Goal: Task Accomplishment & Management: Manage account settings

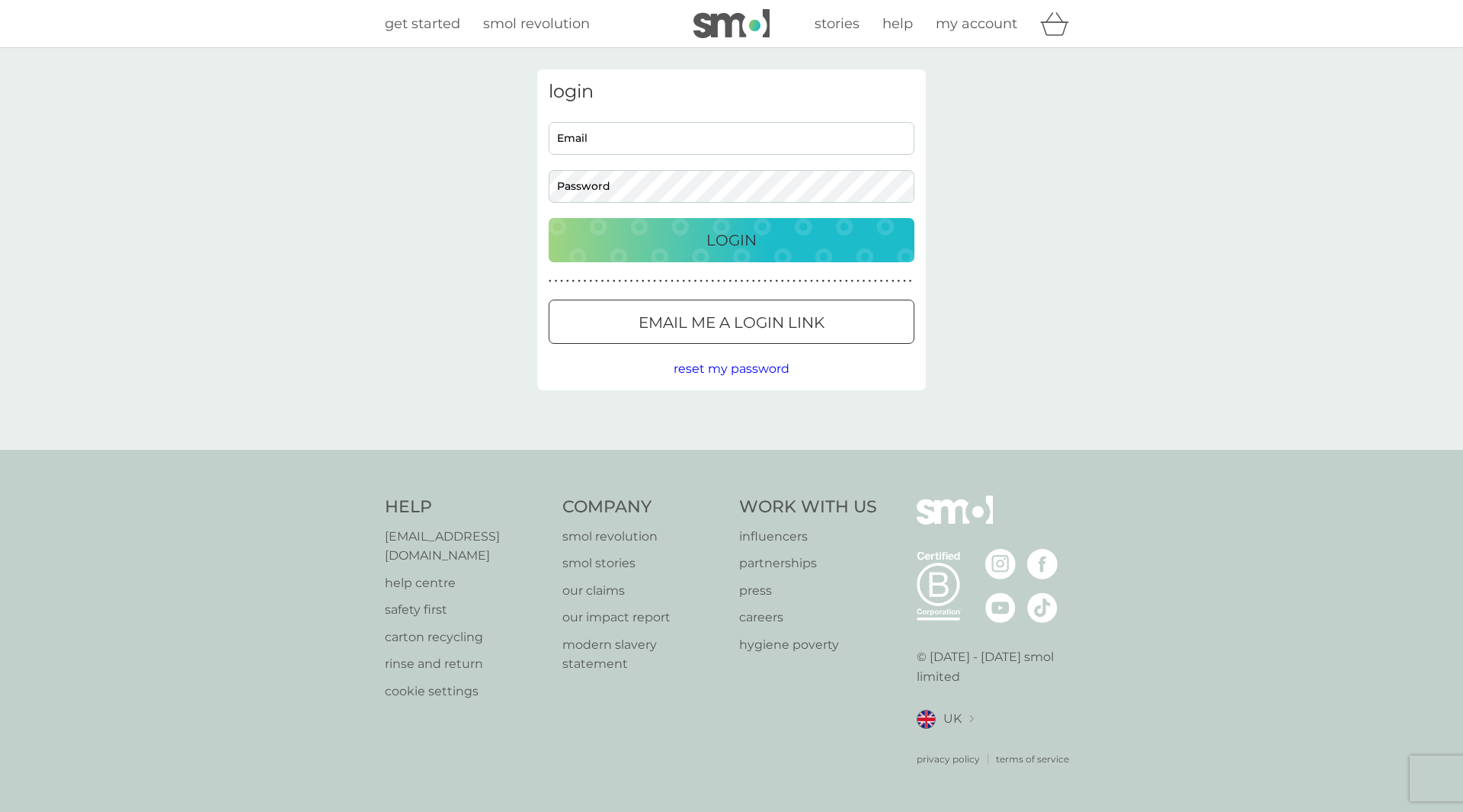
click at [687, 135] on input "Email" at bounding box center [732, 139] width 366 height 33
type input "zoejanereid@hotmail.com"
click at [549, 218] on button "Login" at bounding box center [732, 240] width 366 height 44
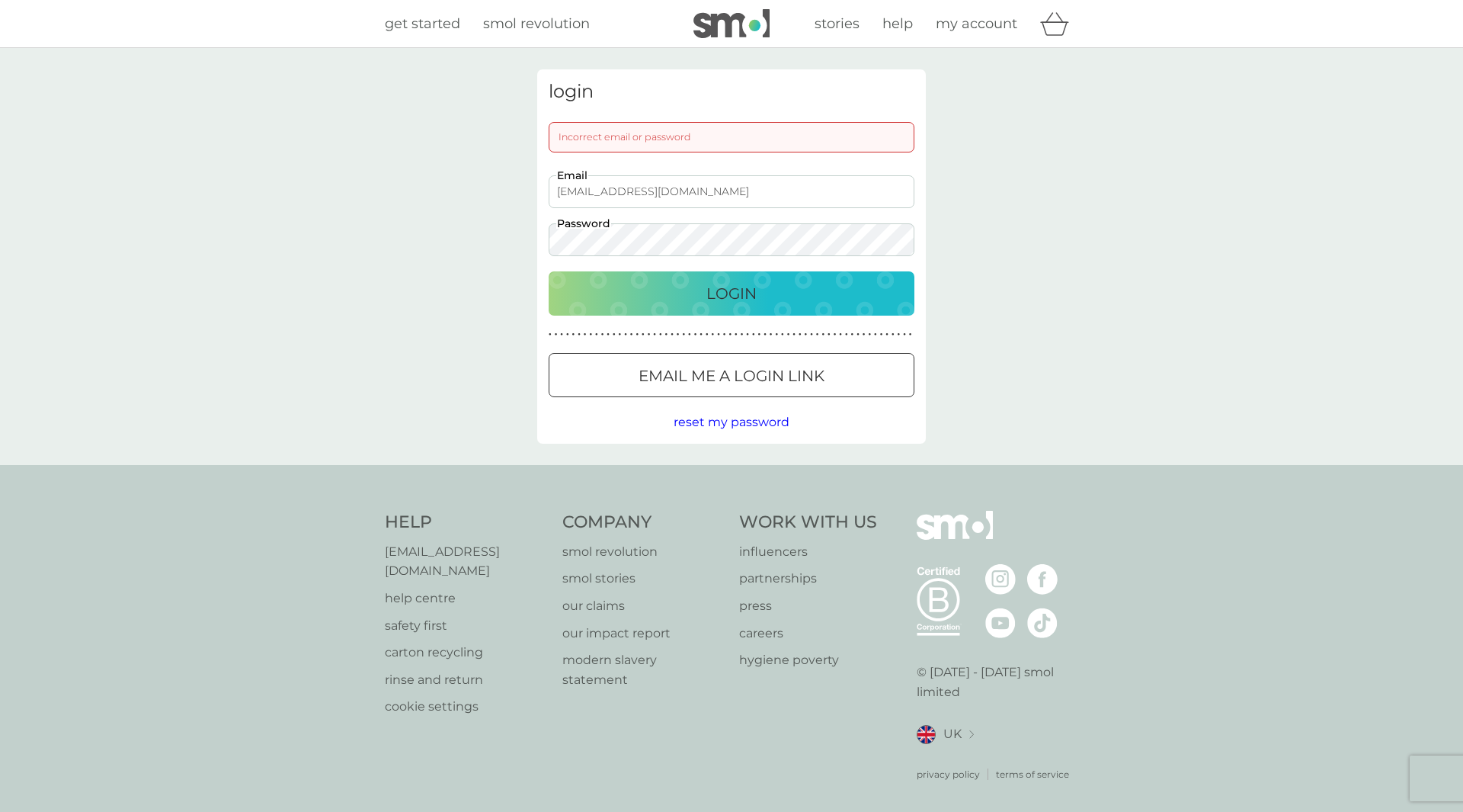
click at [549, 271] on button "Login" at bounding box center [732, 293] width 366 height 44
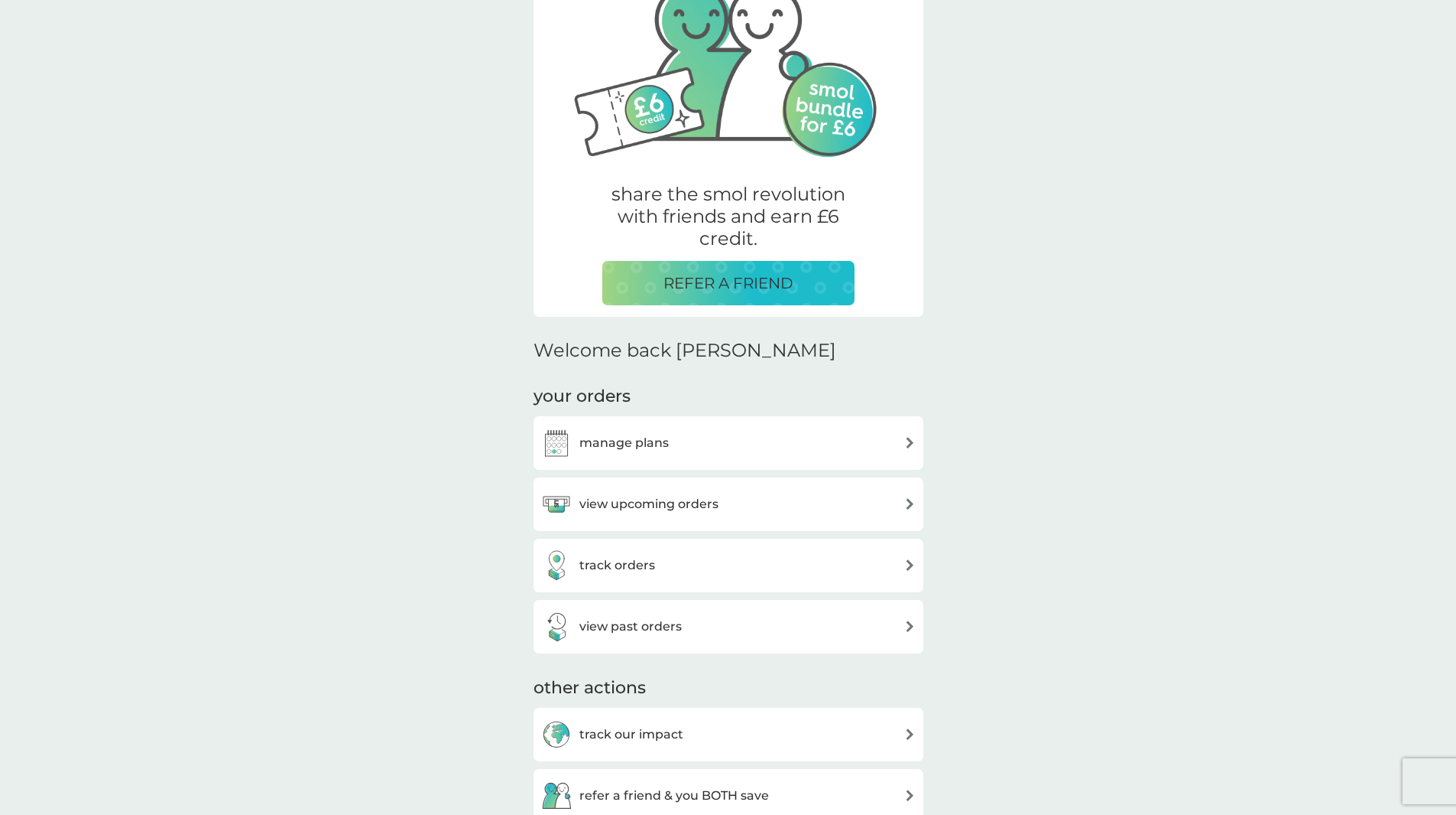
scroll to position [153, 0]
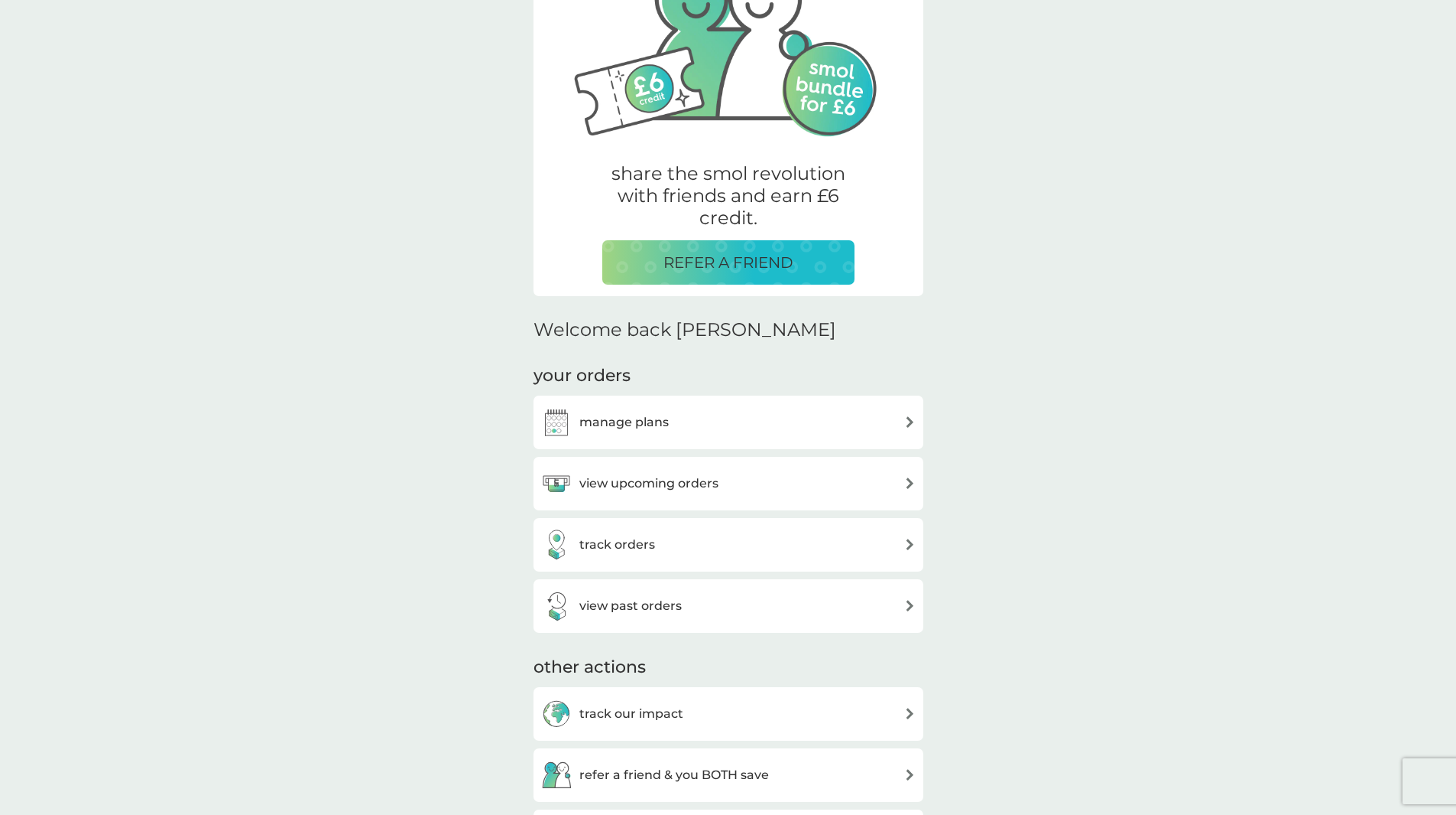
click at [678, 491] on h3 "view upcoming orders" at bounding box center [648, 483] width 139 height 20
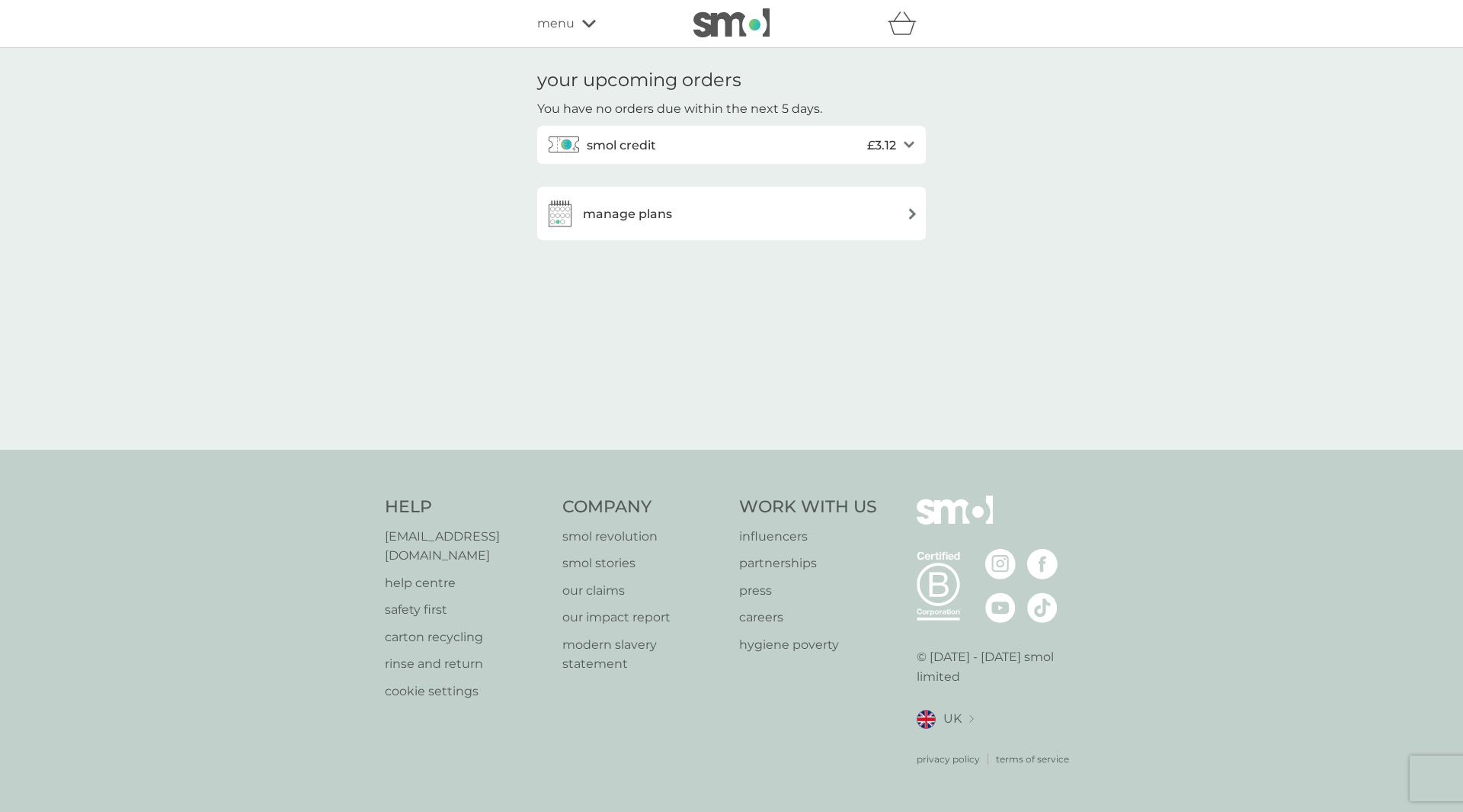
click at [911, 142] on icon "open" at bounding box center [909, 145] width 10 height 8
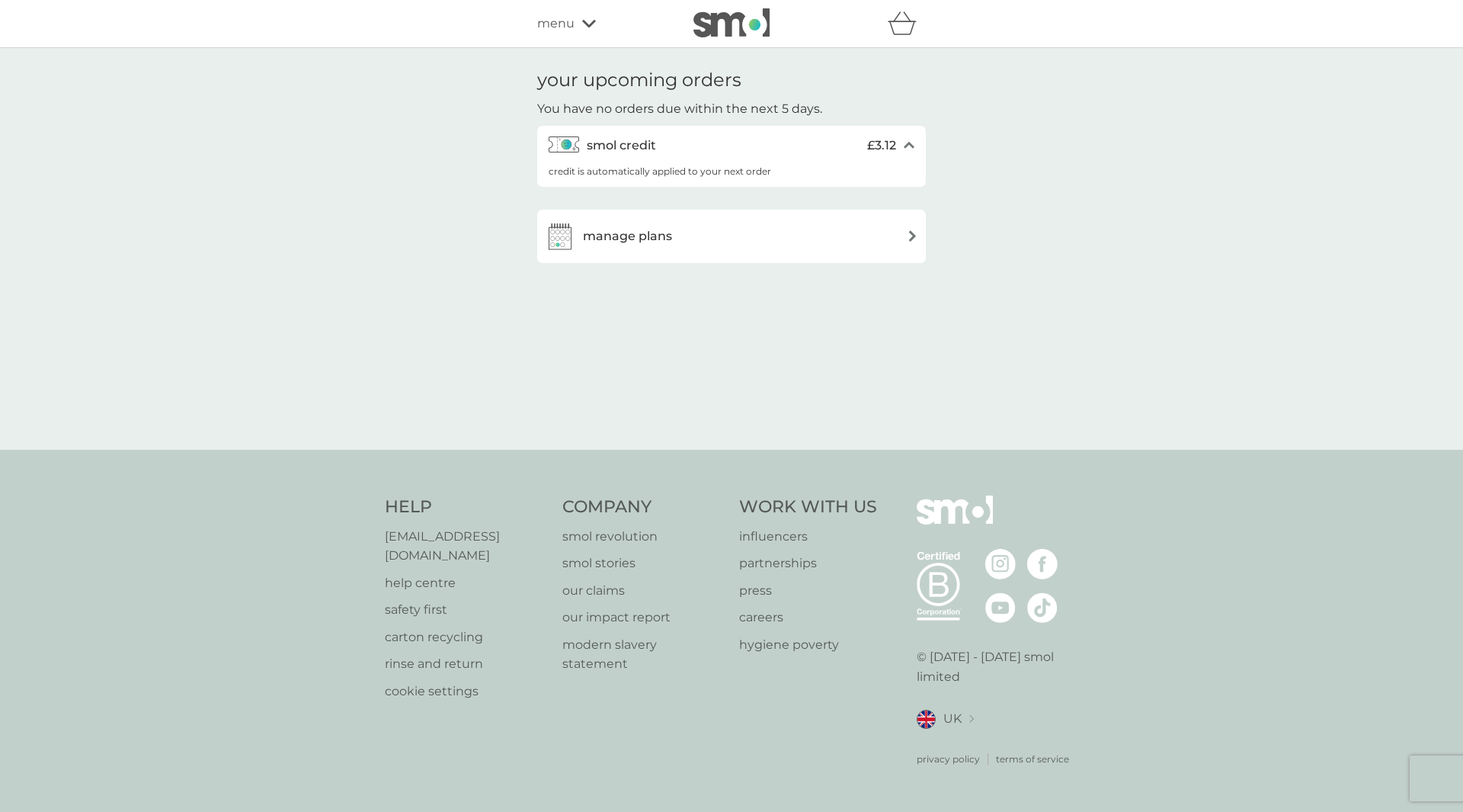
click at [911, 142] on icon "close" at bounding box center [909, 145] width 10 height 8
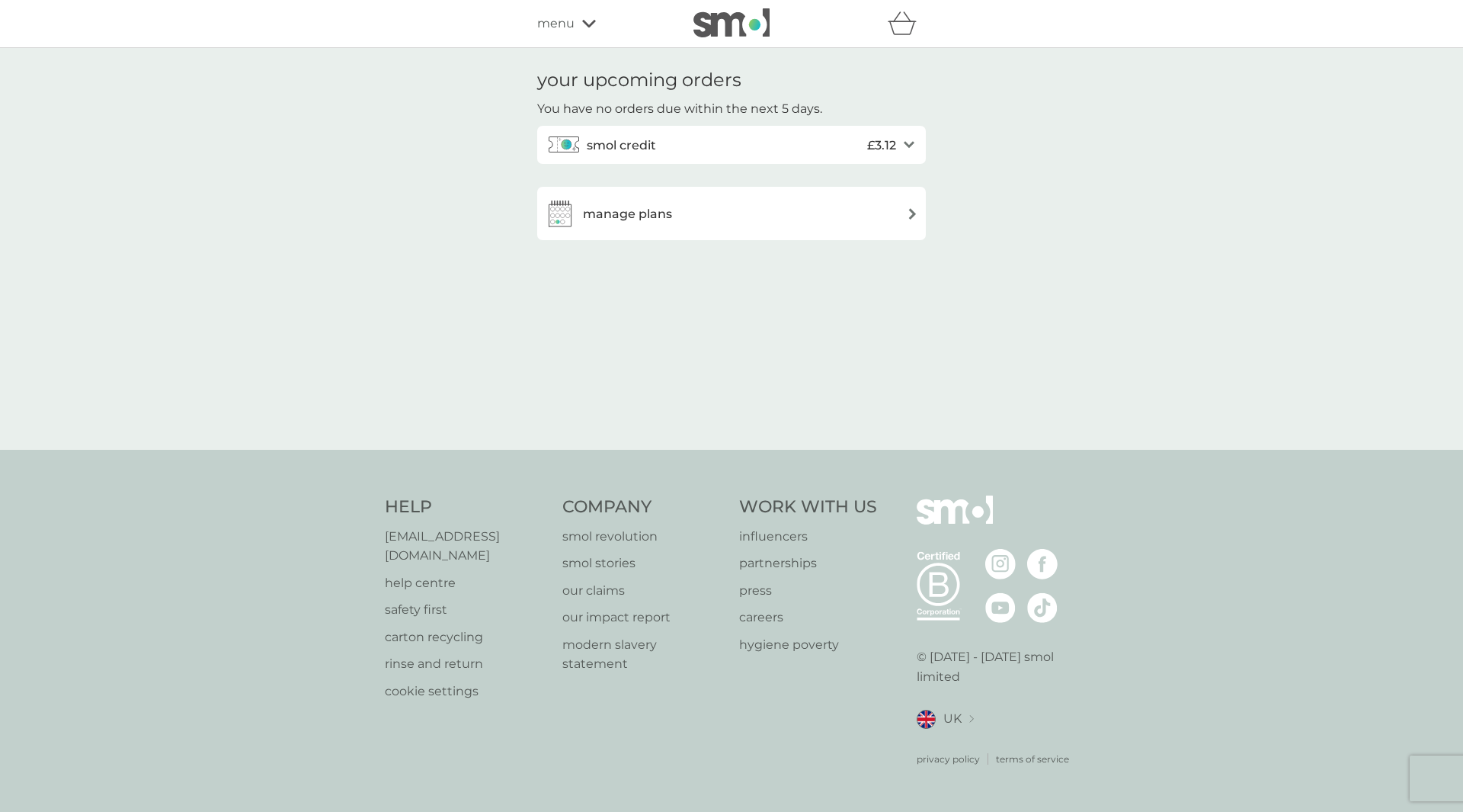
click at [751, 231] on div "manage plans" at bounding box center [732, 213] width 389 height 53
click at [899, 213] on div "manage plans" at bounding box center [731, 213] width 374 height 30
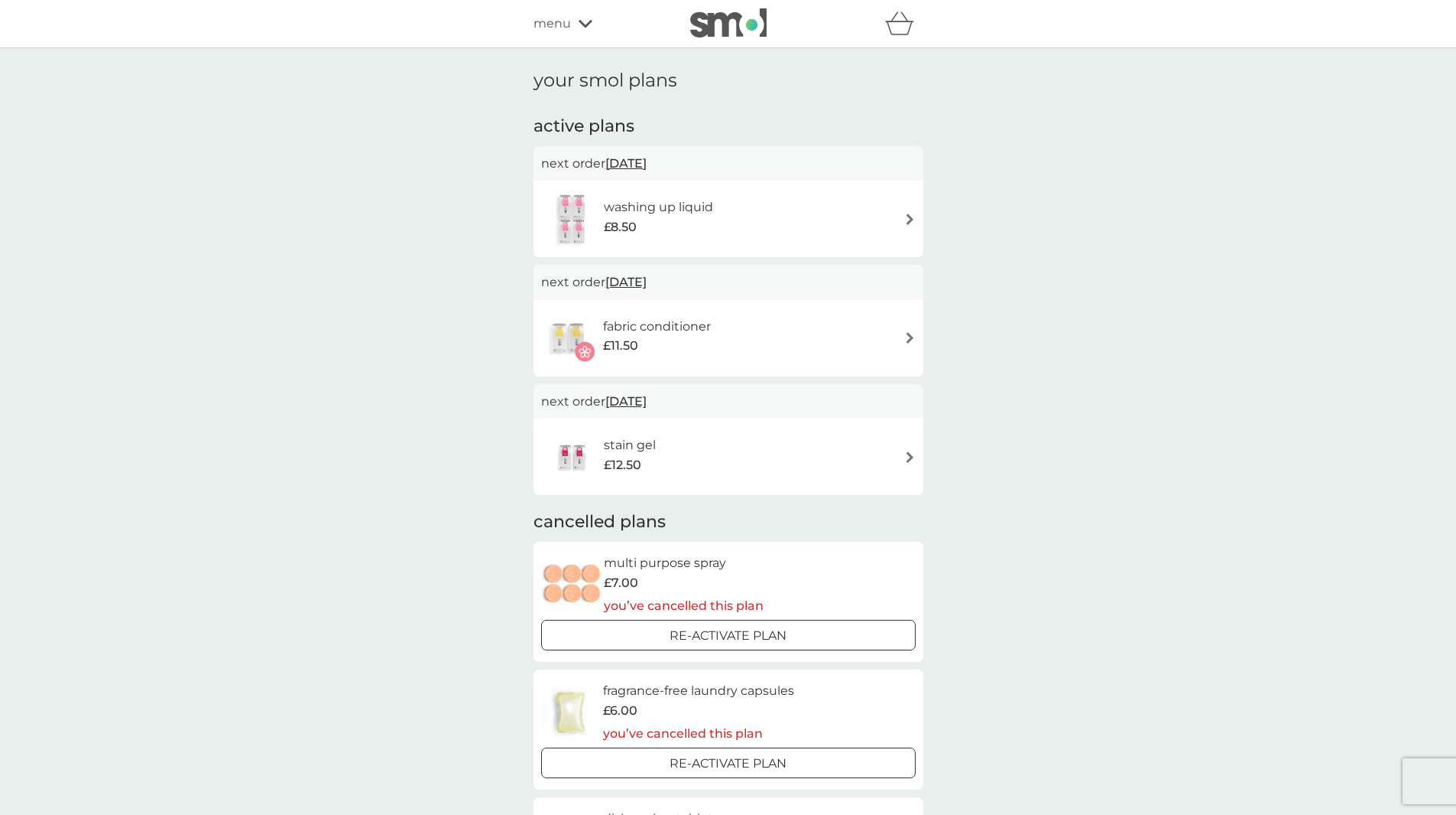
click at [640, 164] on span "[DATE]" at bounding box center [626, 164] width 41 height 30
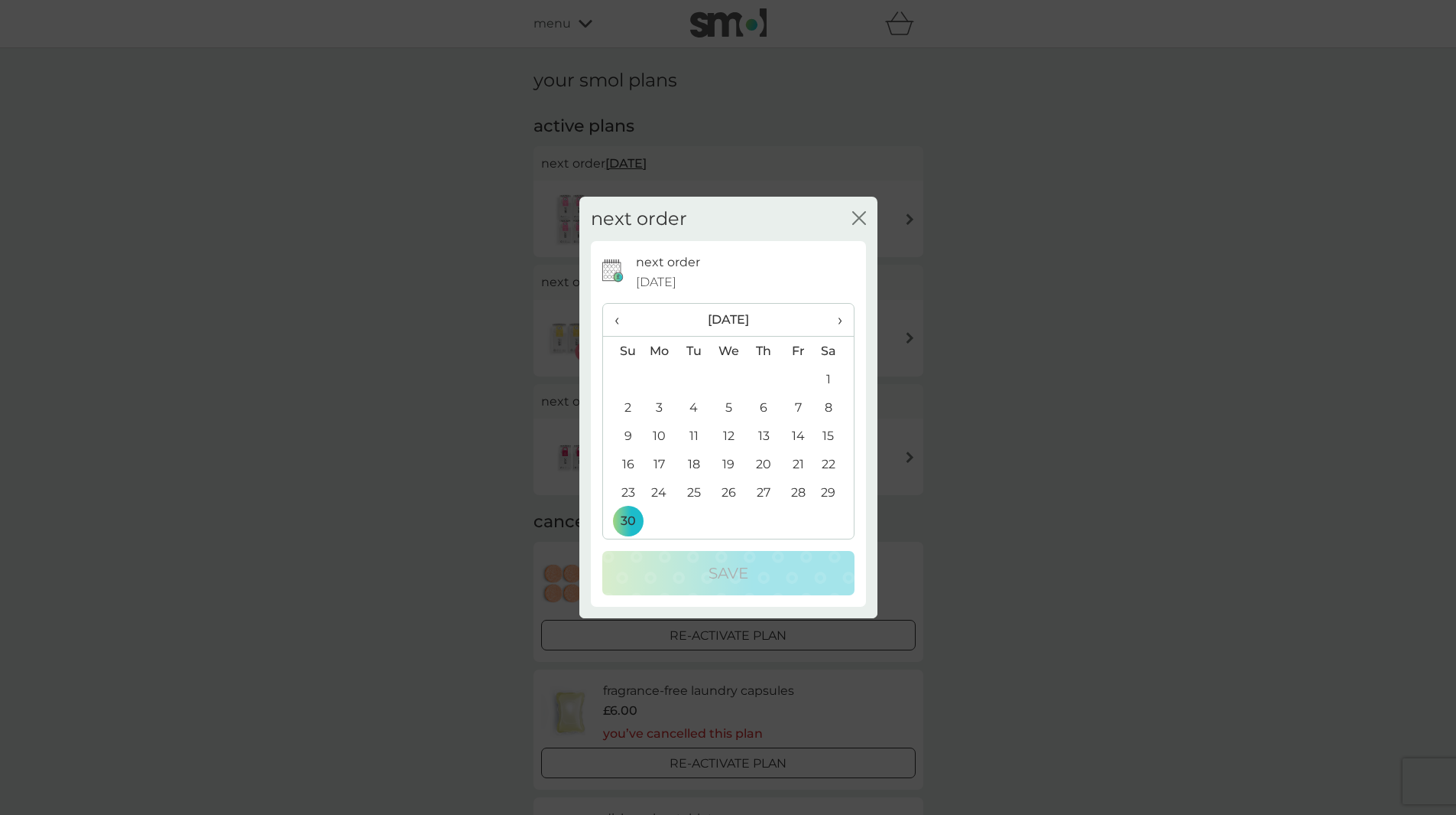
click at [839, 322] on span "›" at bounding box center [834, 319] width 15 height 32
click at [801, 494] on td "30" at bounding box center [797, 492] width 34 height 28
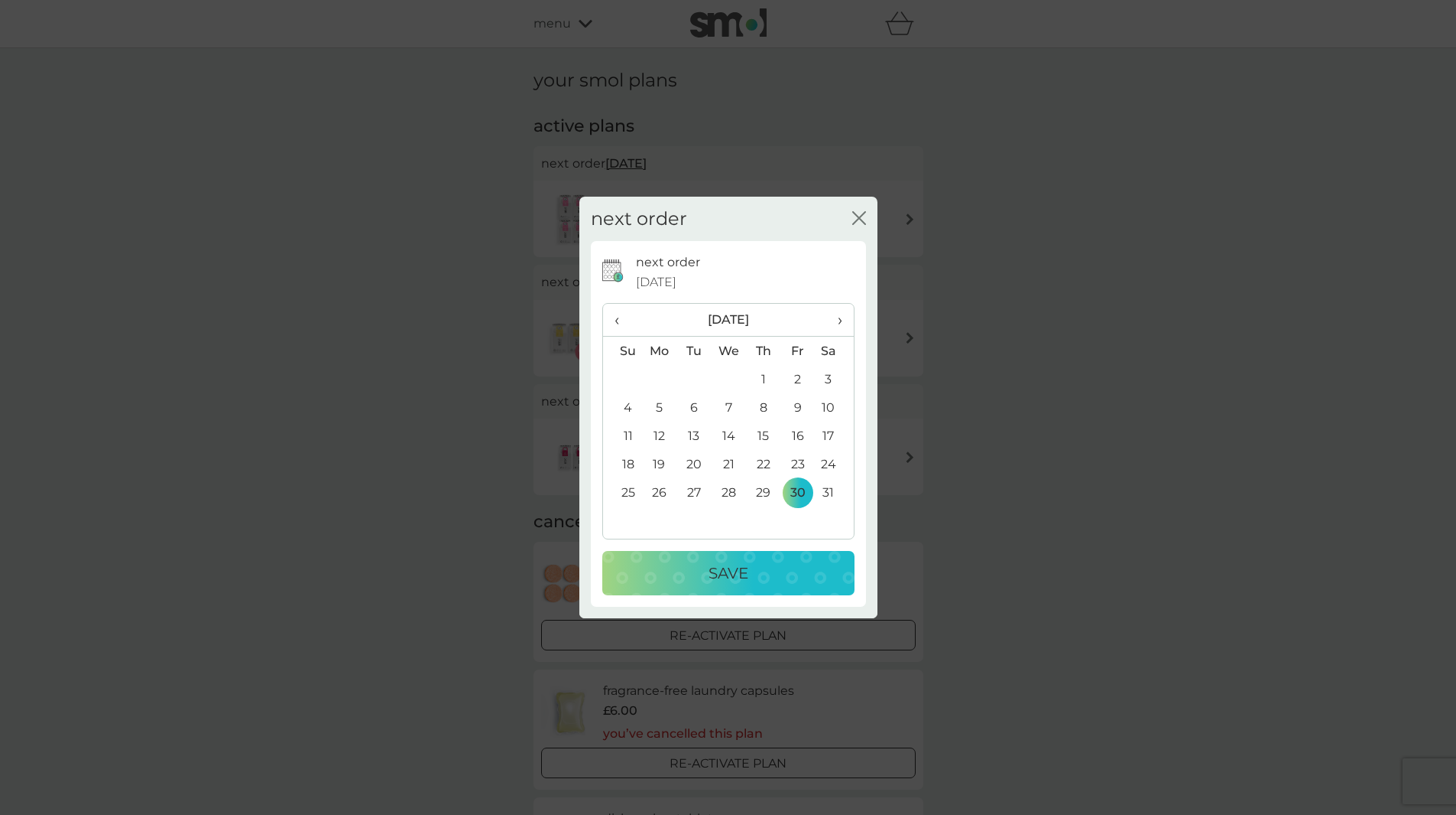
click at [747, 575] on p "Save" at bounding box center [728, 573] width 39 height 24
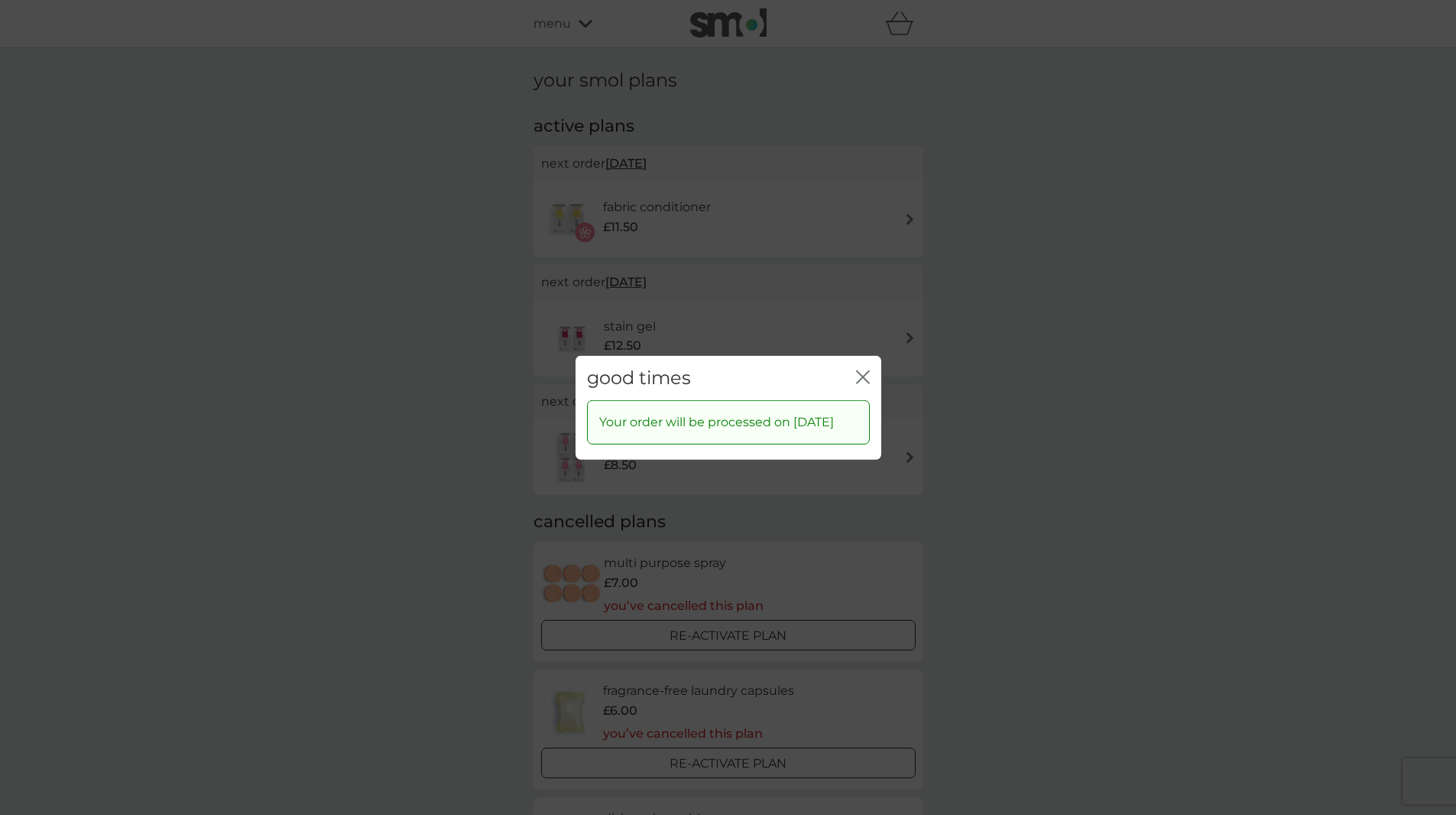
click at [866, 369] on icon "close" at bounding box center [863, 376] width 14 height 14
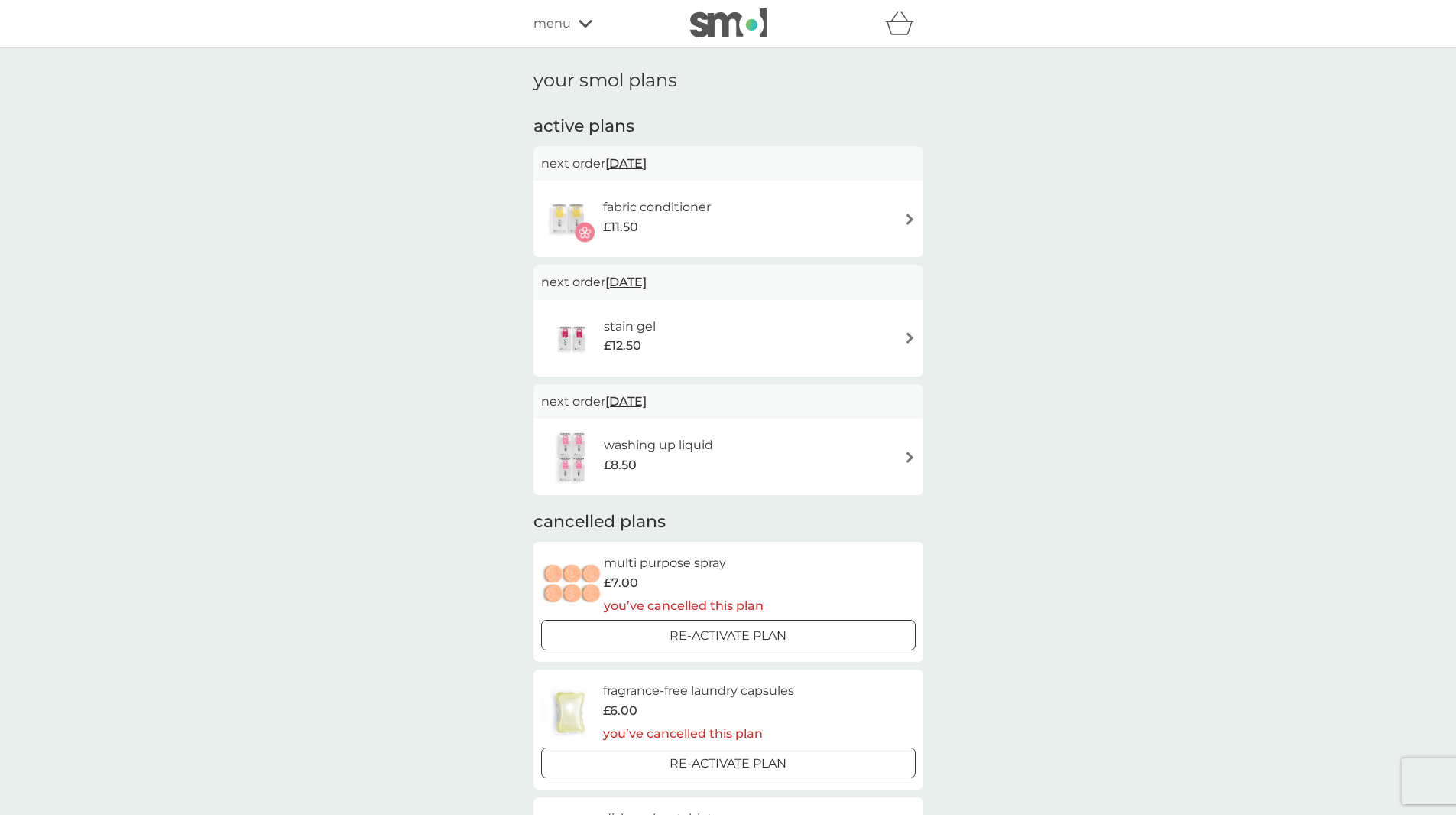
click at [644, 280] on span "[DATE]" at bounding box center [626, 282] width 41 height 30
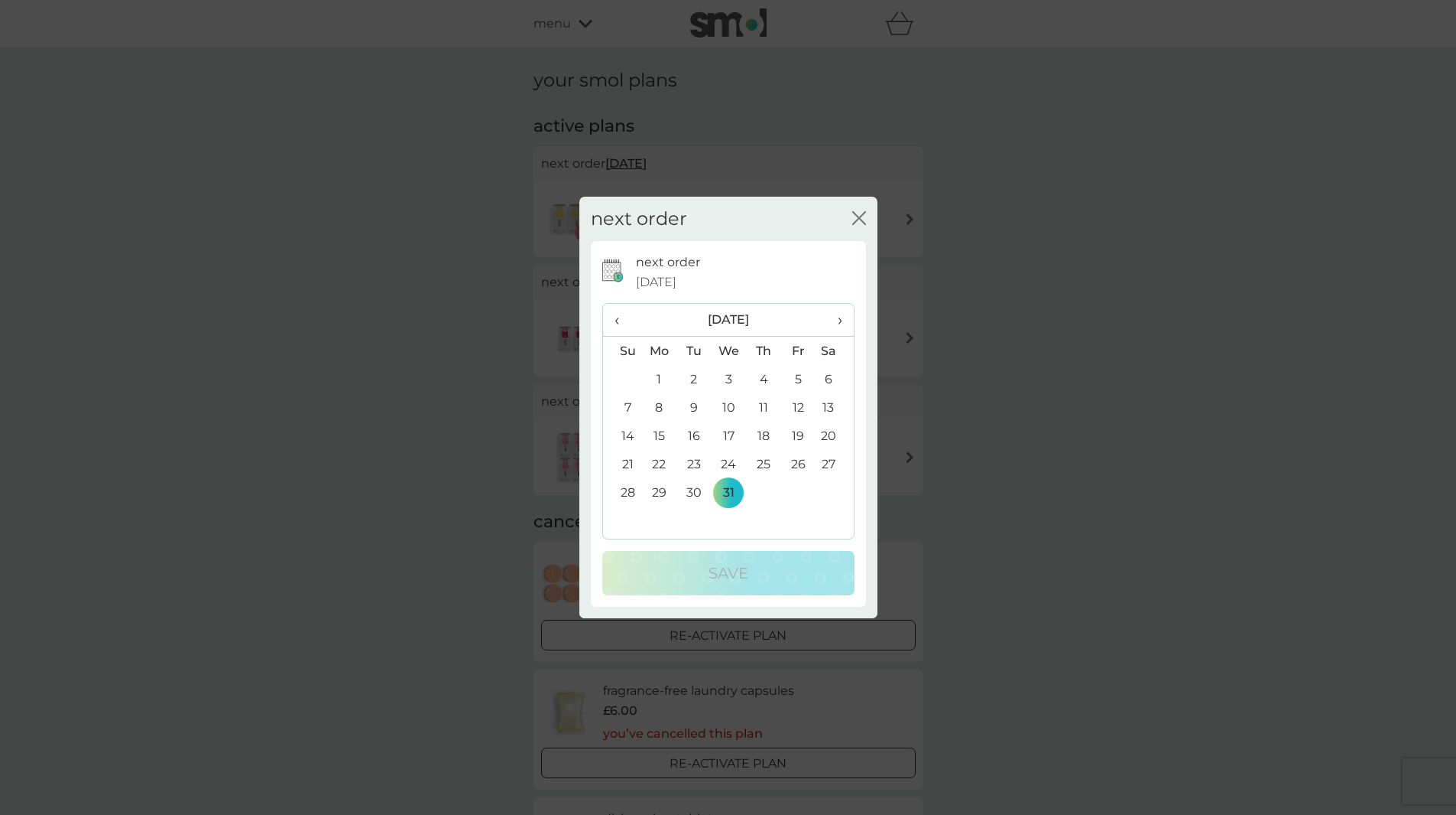
click at [839, 321] on span "›" at bounding box center [834, 319] width 15 height 32
click at [838, 320] on span "›" at bounding box center [834, 319] width 15 height 32
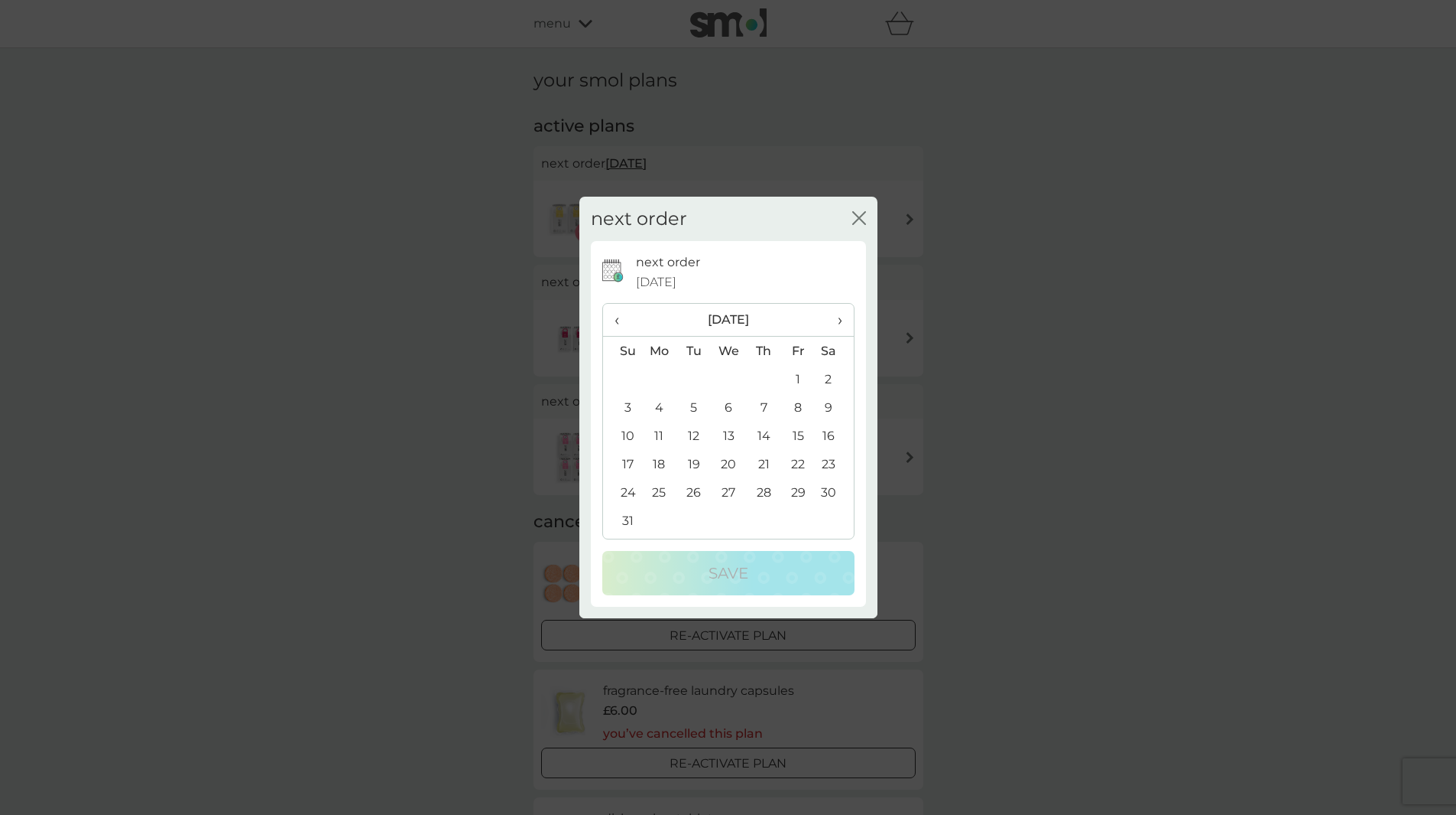
click at [838, 320] on span "›" at bounding box center [834, 319] width 15 height 32
click at [836, 321] on span "›" at bounding box center [834, 319] width 15 height 32
click at [835, 321] on span "›" at bounding box center [834, 319] width 15 height 32
click at [805, 411] on td "7" at bounding box center [798, 408] width 34 height 28
click at [621, 320] on span "‹" at bounding box center [622, 319] width 16 height 32
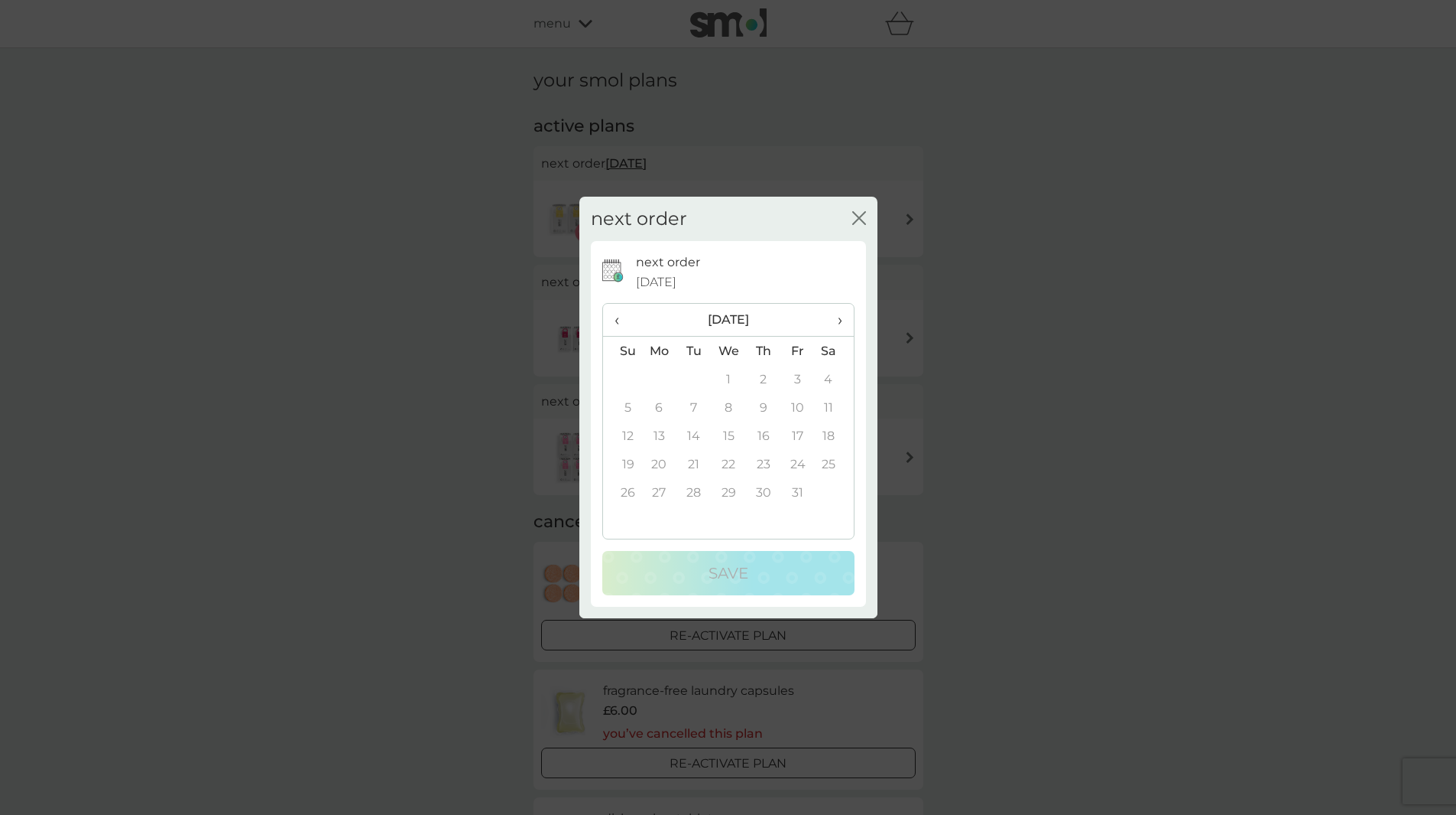
click at [621, 320] on span "‹" at bounding box center [622, 319] width 16 height 32
click at [761, 406] on td "11" at bounding box center [763, 408] width 34 height 28
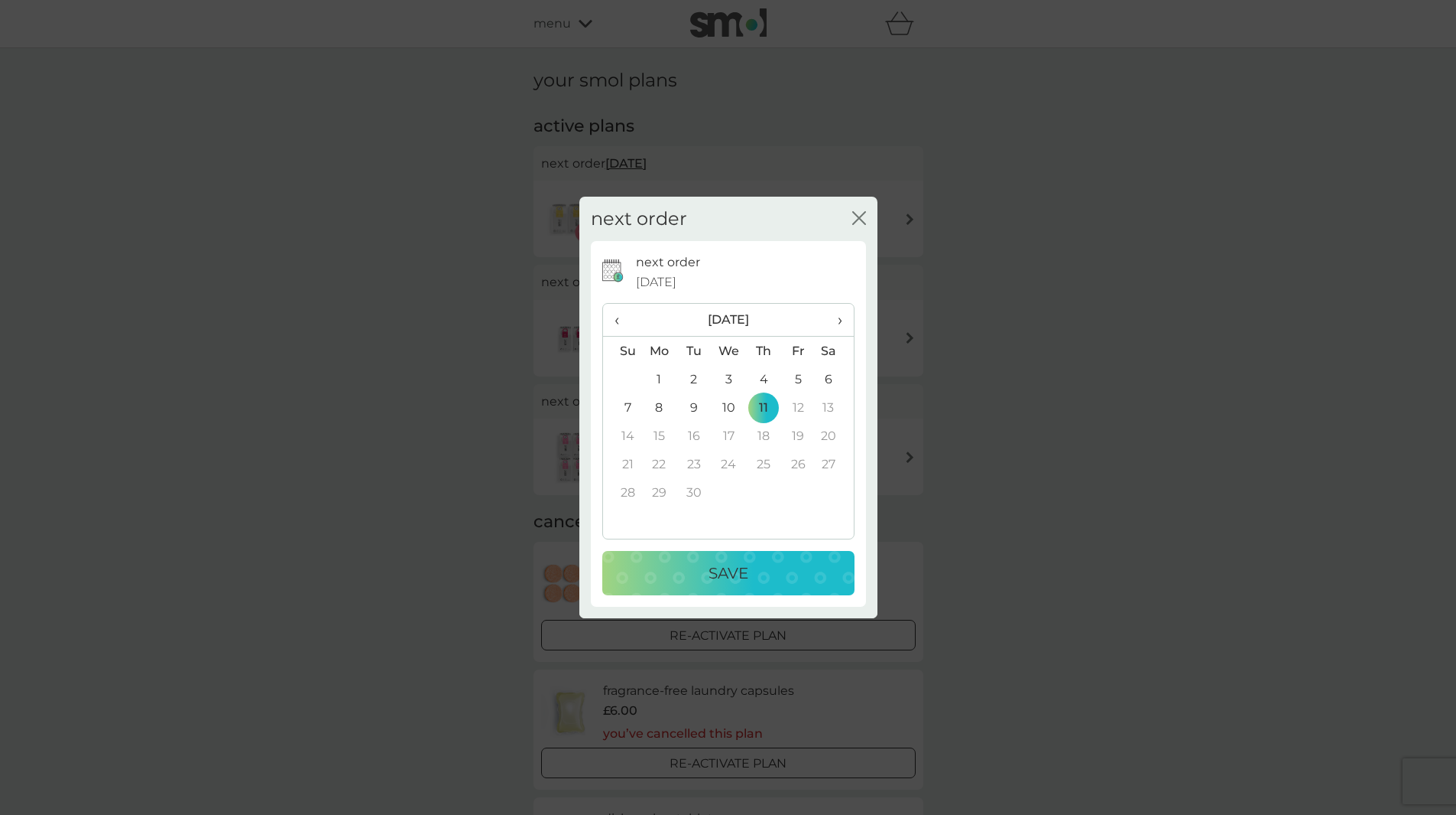
click at [734, 567] on p "Save" at bounding box center [728, 573] width 39 height 24
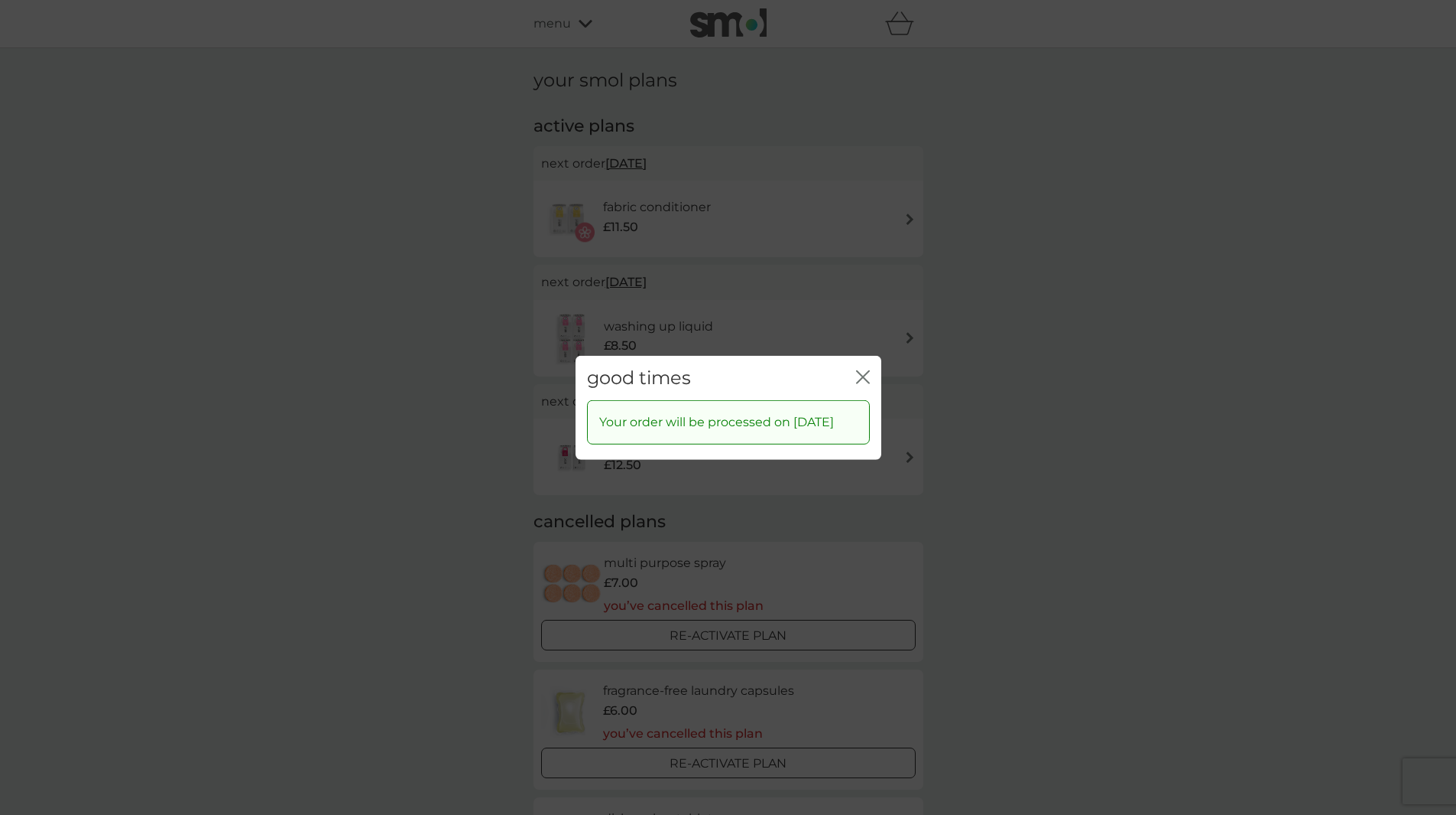
click at [860, 370] on icon "close" at bounding box center [860, 376] width 6 height 12
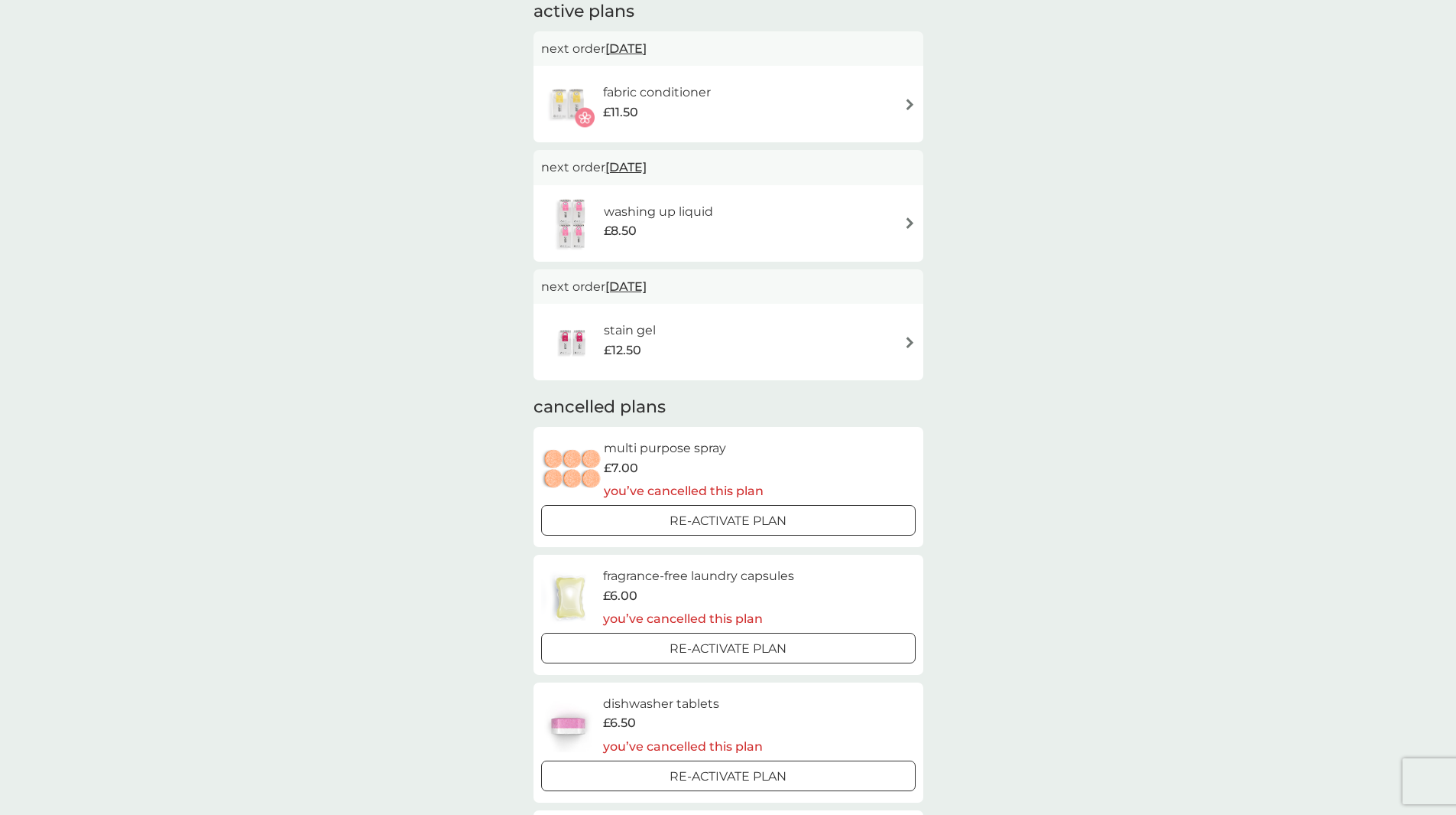
scroll to position [153, 0]
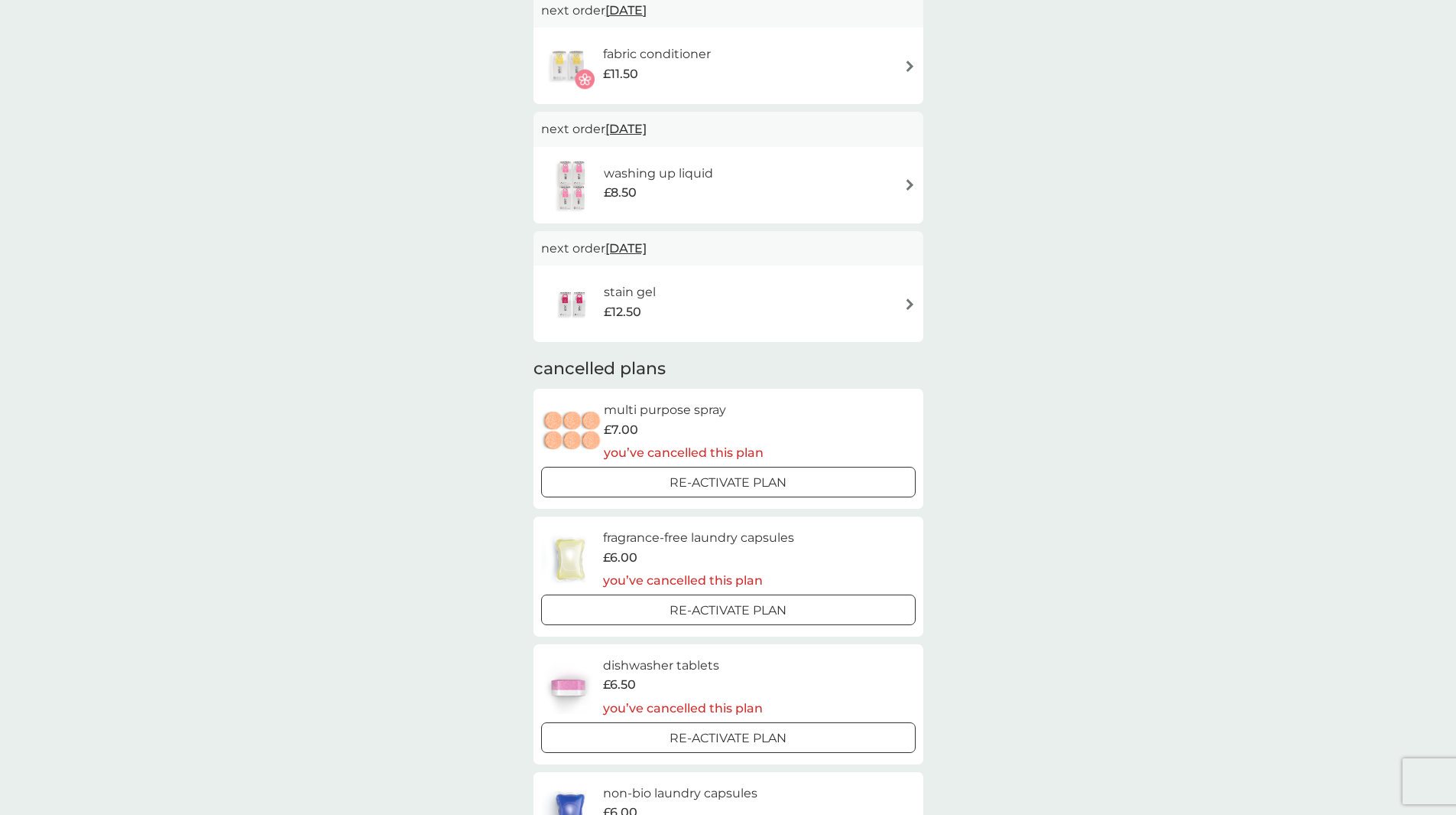
click at [716, 481] on div at bounding box center [728, 482] width 55 height 16
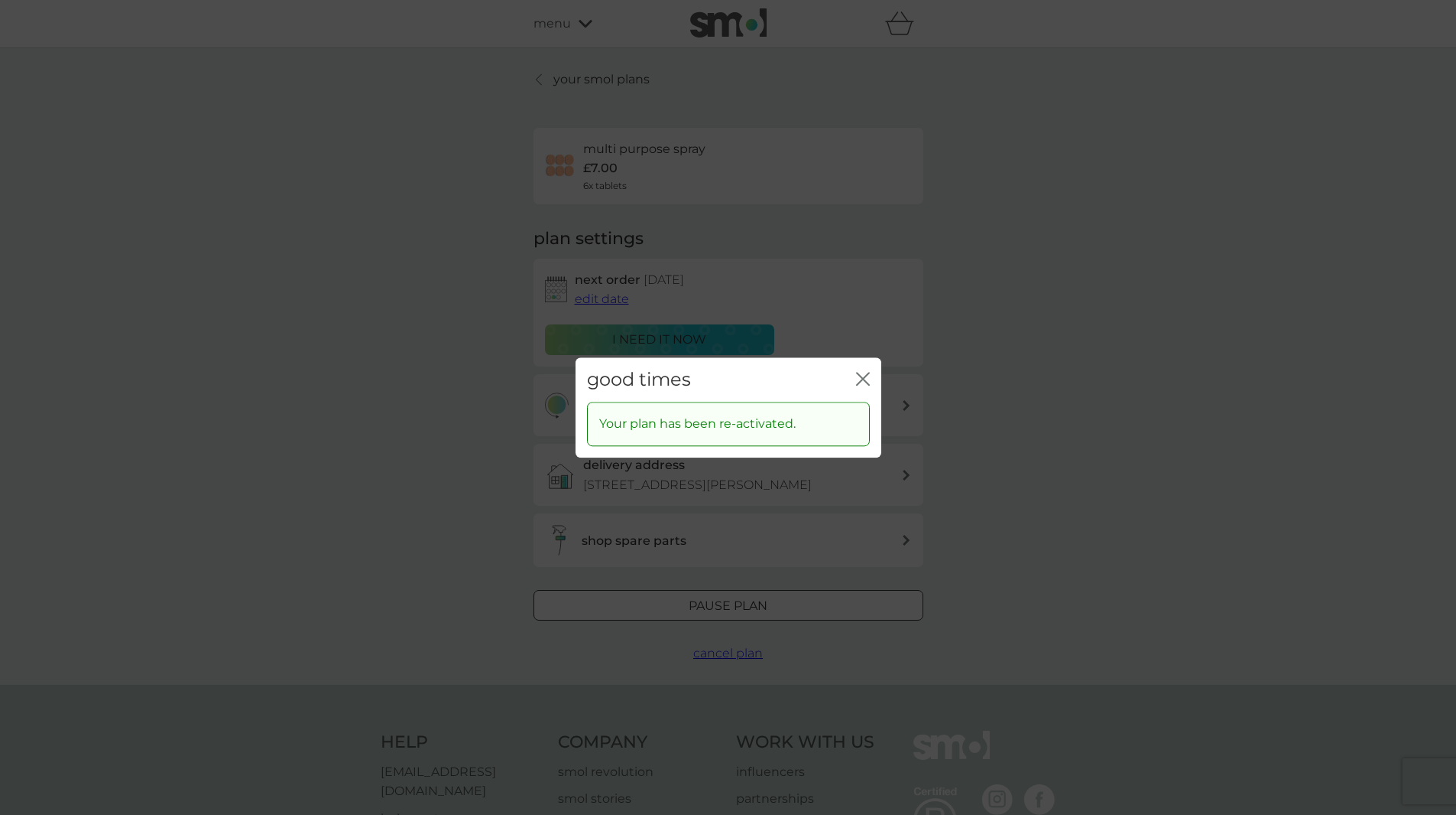
click at [859, 375] on icon "close" at bounding box center [860, 379] width 6 height 12
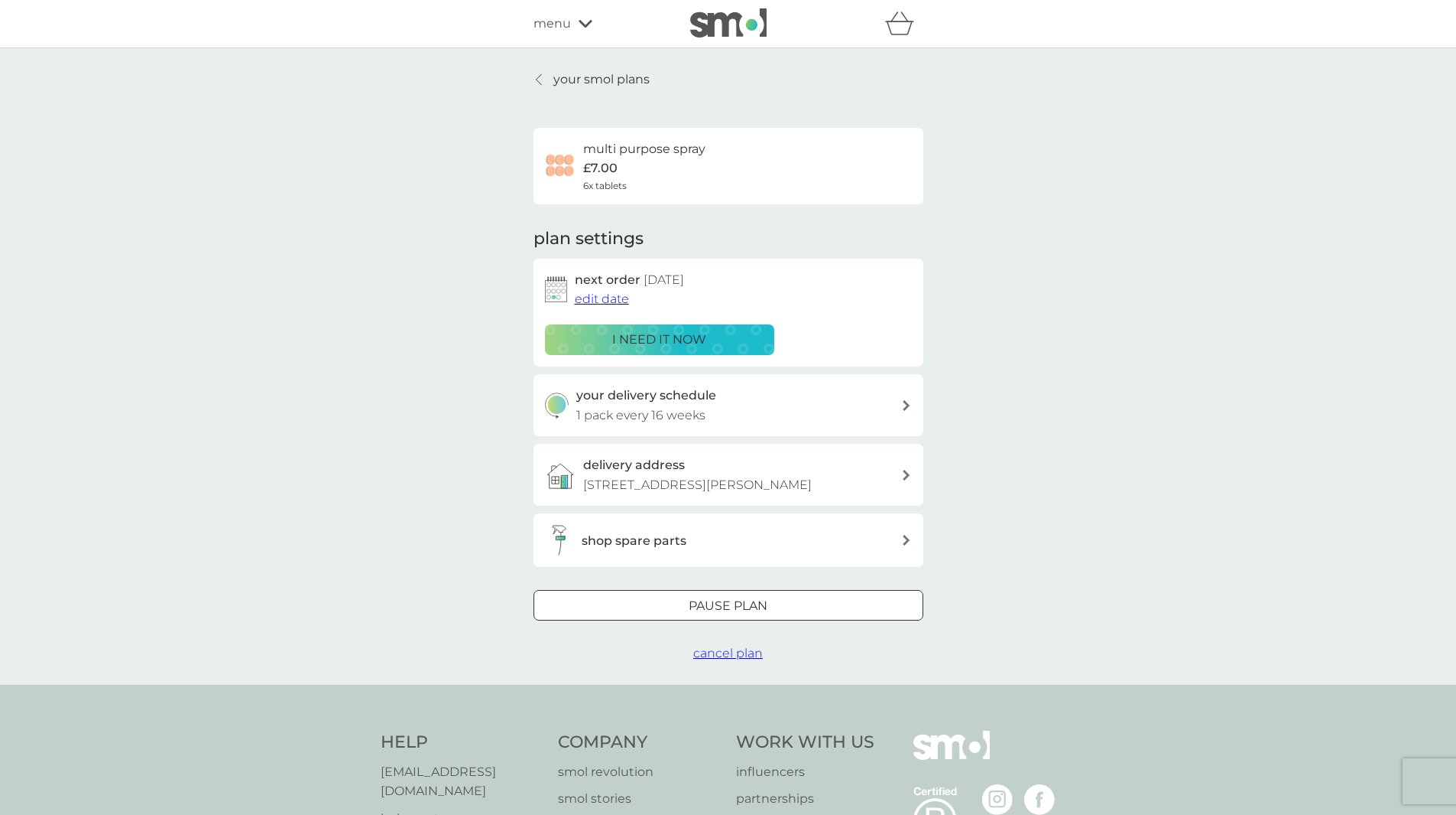
click at [600, 301] on span "edit date" at bounding box center [602, 298] width 54 height 15
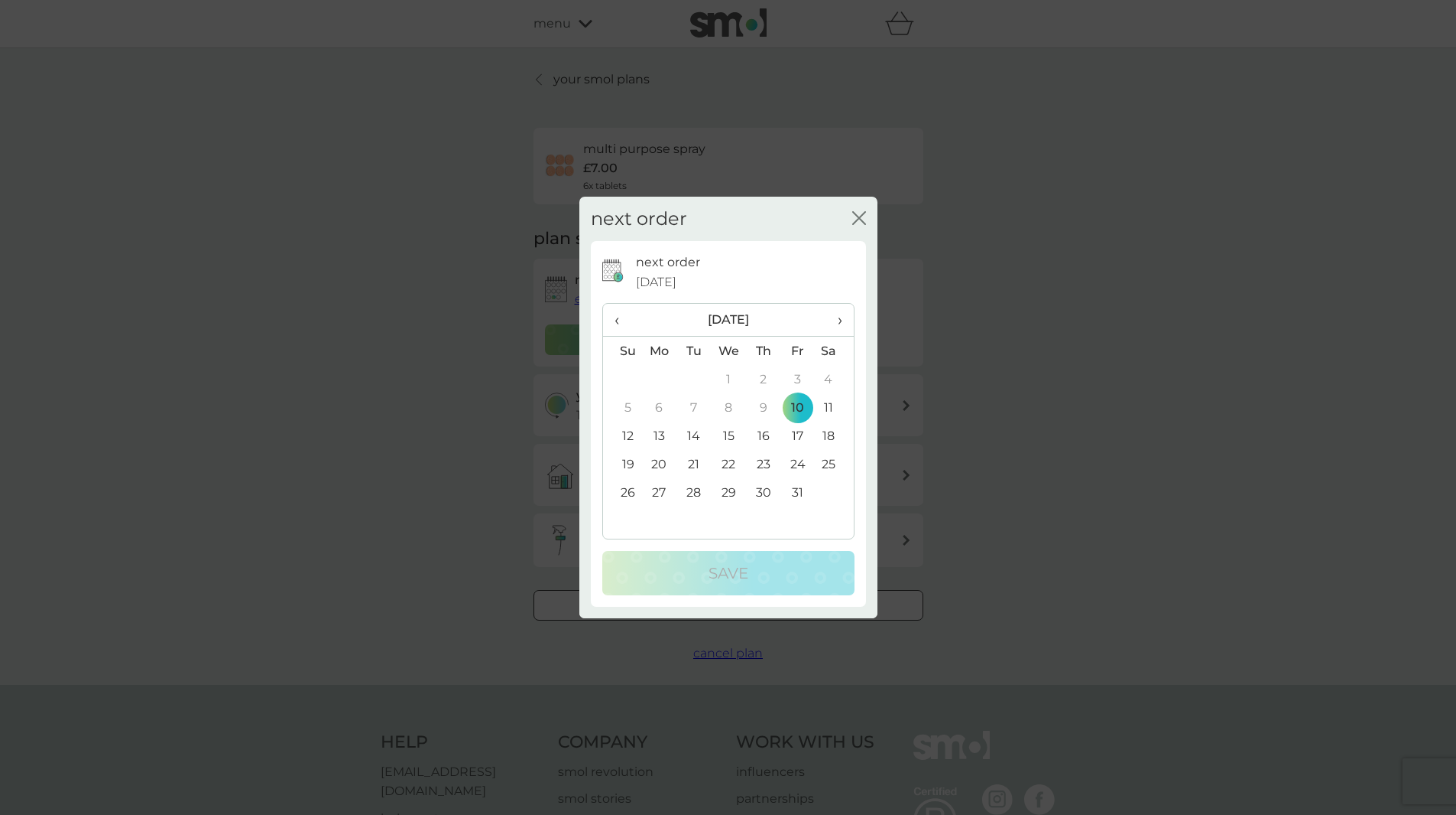
click at [841, 321] on span "›" at bounding box center [834, 319] width 15 height 32
click at [763, 380] on td "4" at bounding box center [763, 379] width 34 height 28
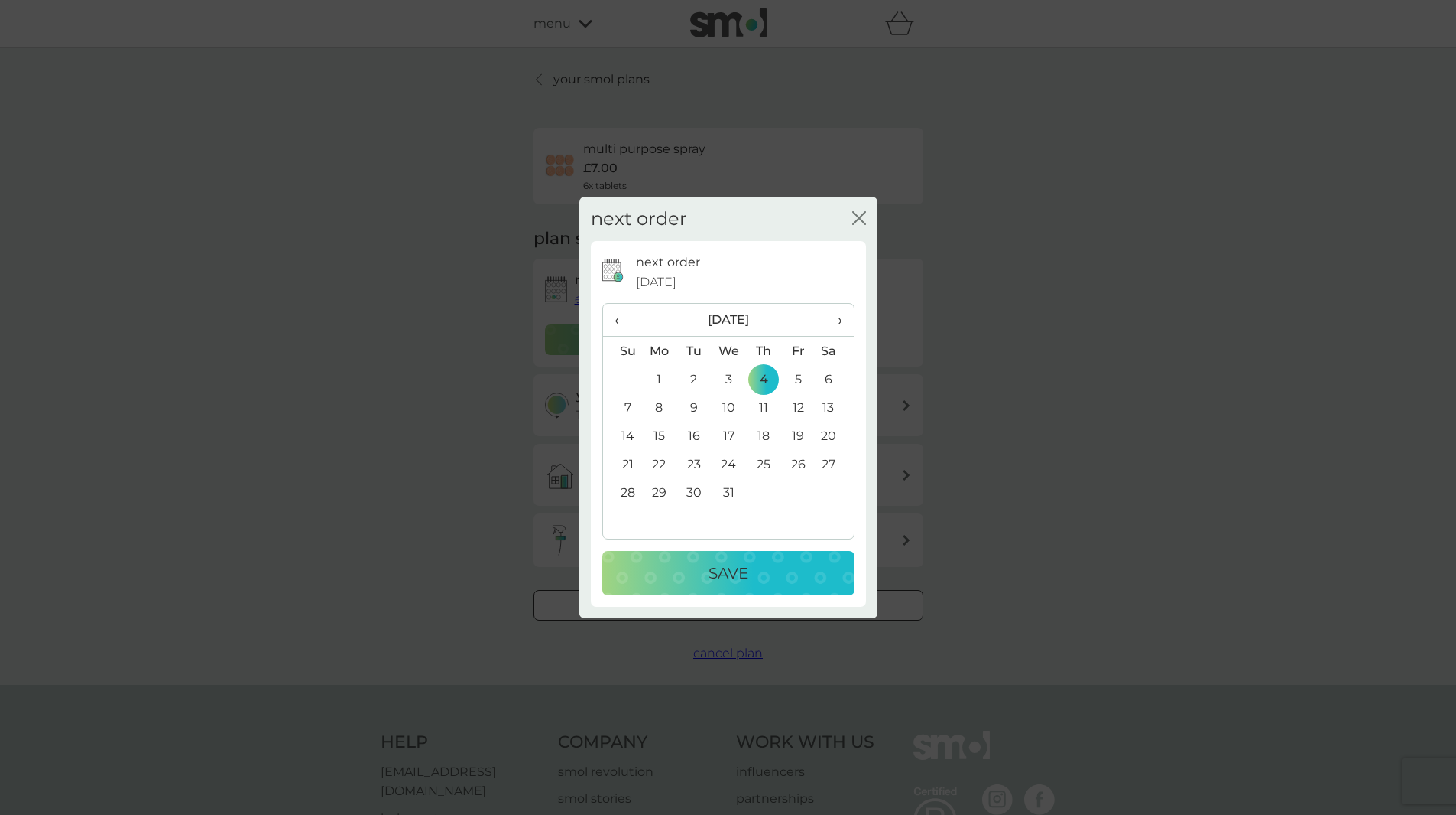
click at [723, 571] on p "Save" at bounding box center [728, 573] width 39 height 24
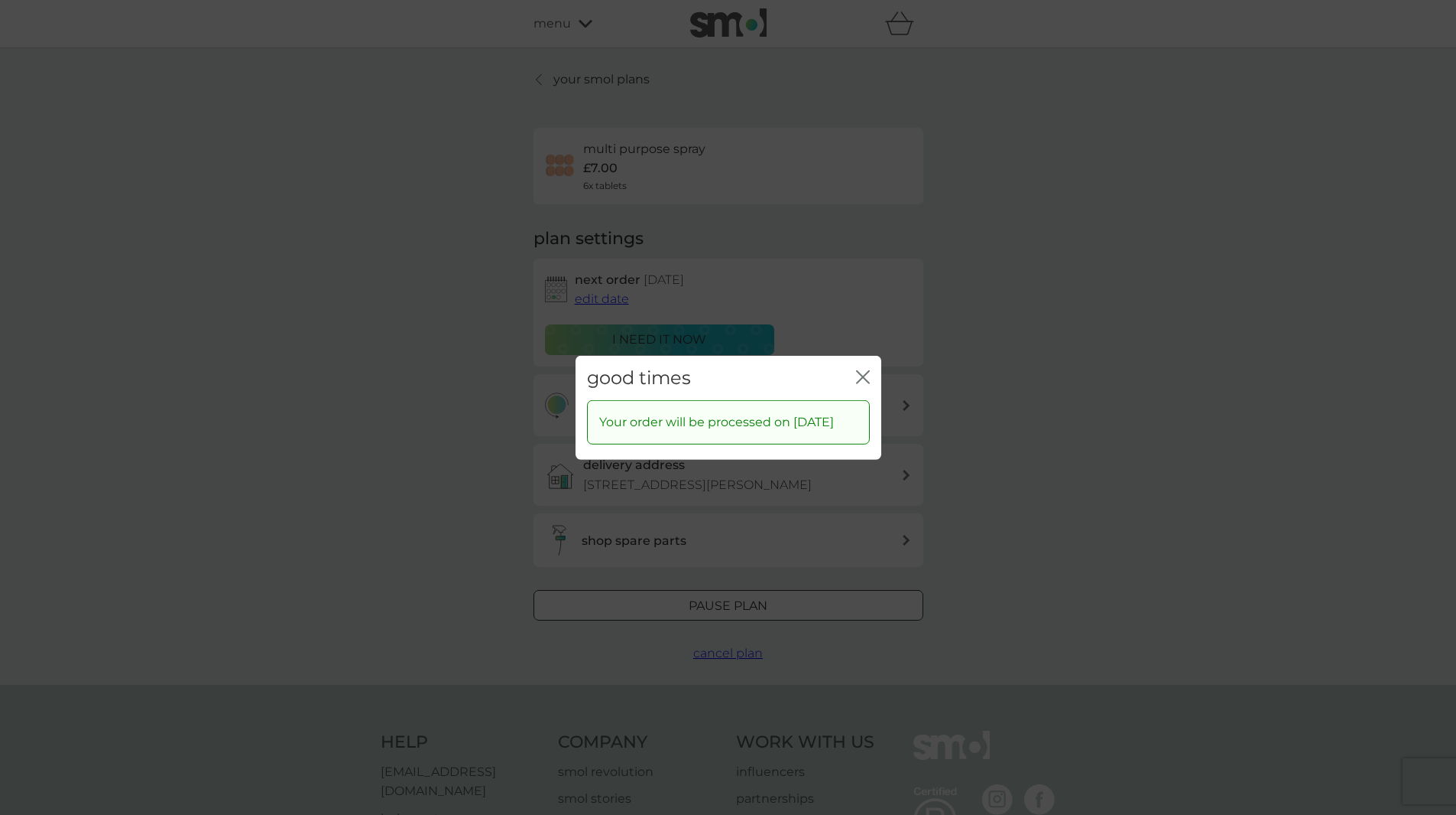
click at [864, 370] on icon "close" at bounding box center [866, 376] width 6 height 12
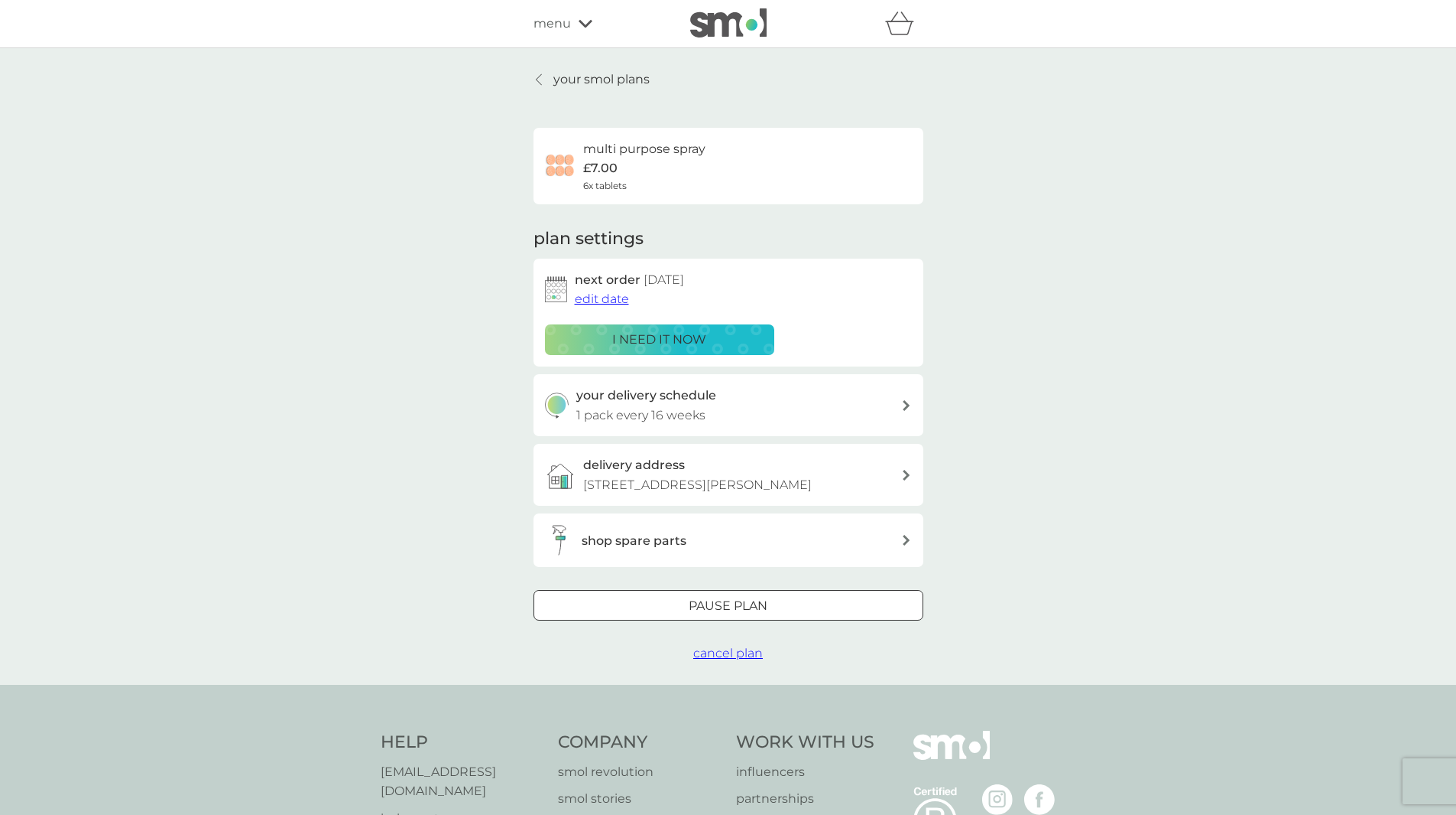
click at [544, 75] on div at bounding box center [539, 80] width 10 height 12
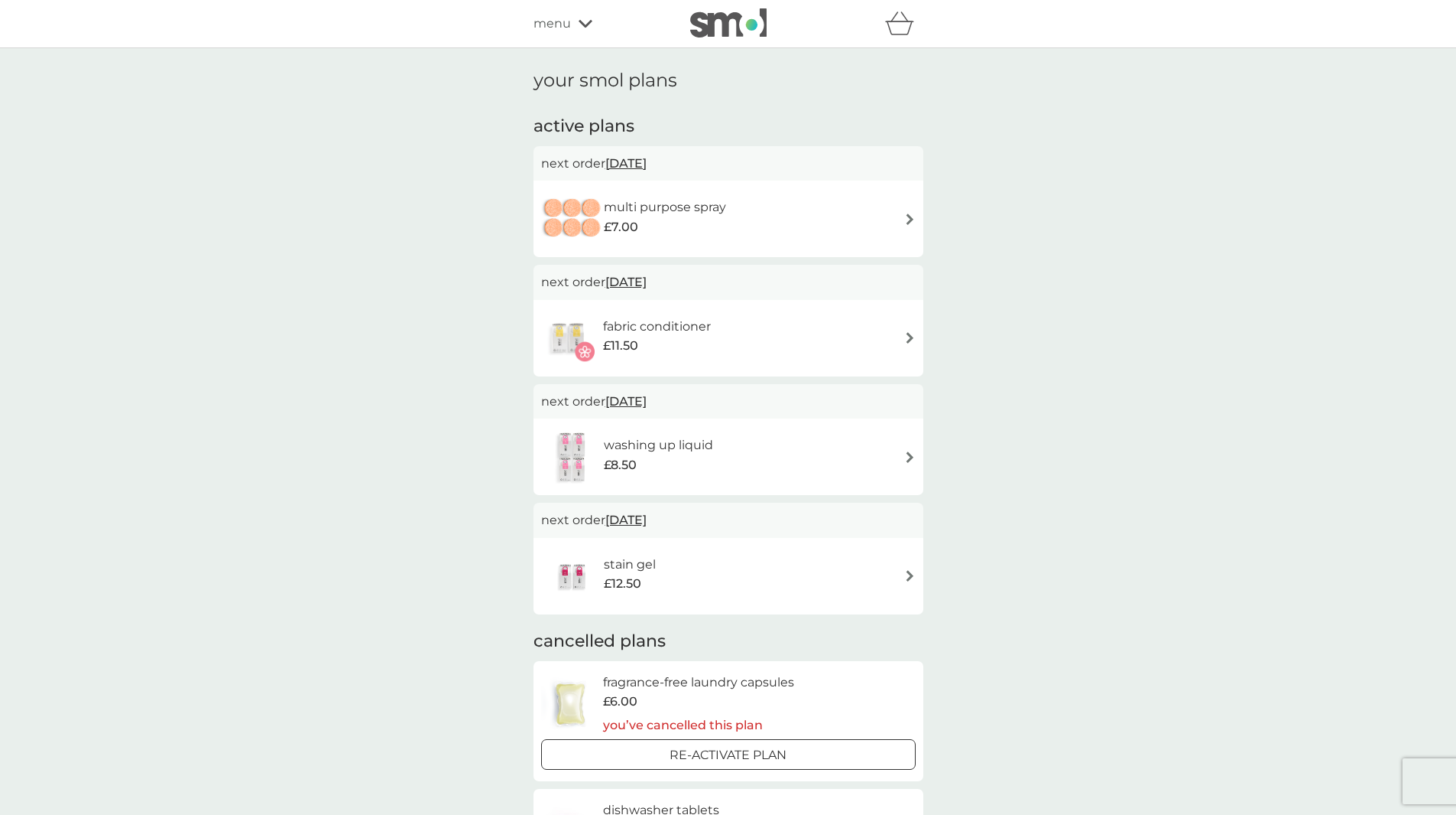
click at [647, 282] on span "[DATE]" at bounding box center [626, 282] width 41 height 30
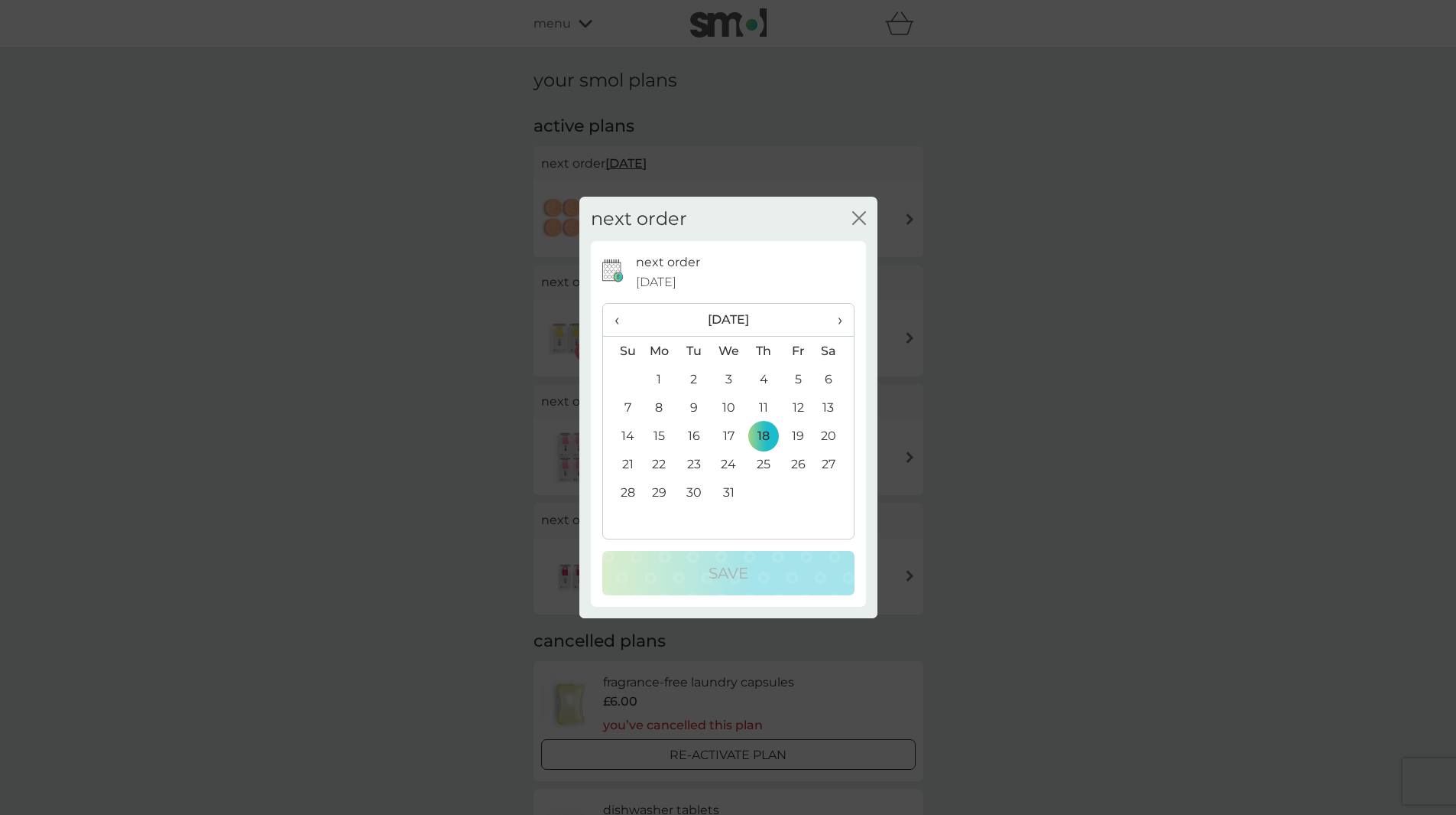
click at [857, 215] on icon "close" at bounding box center [859, 218] width 14 height 14
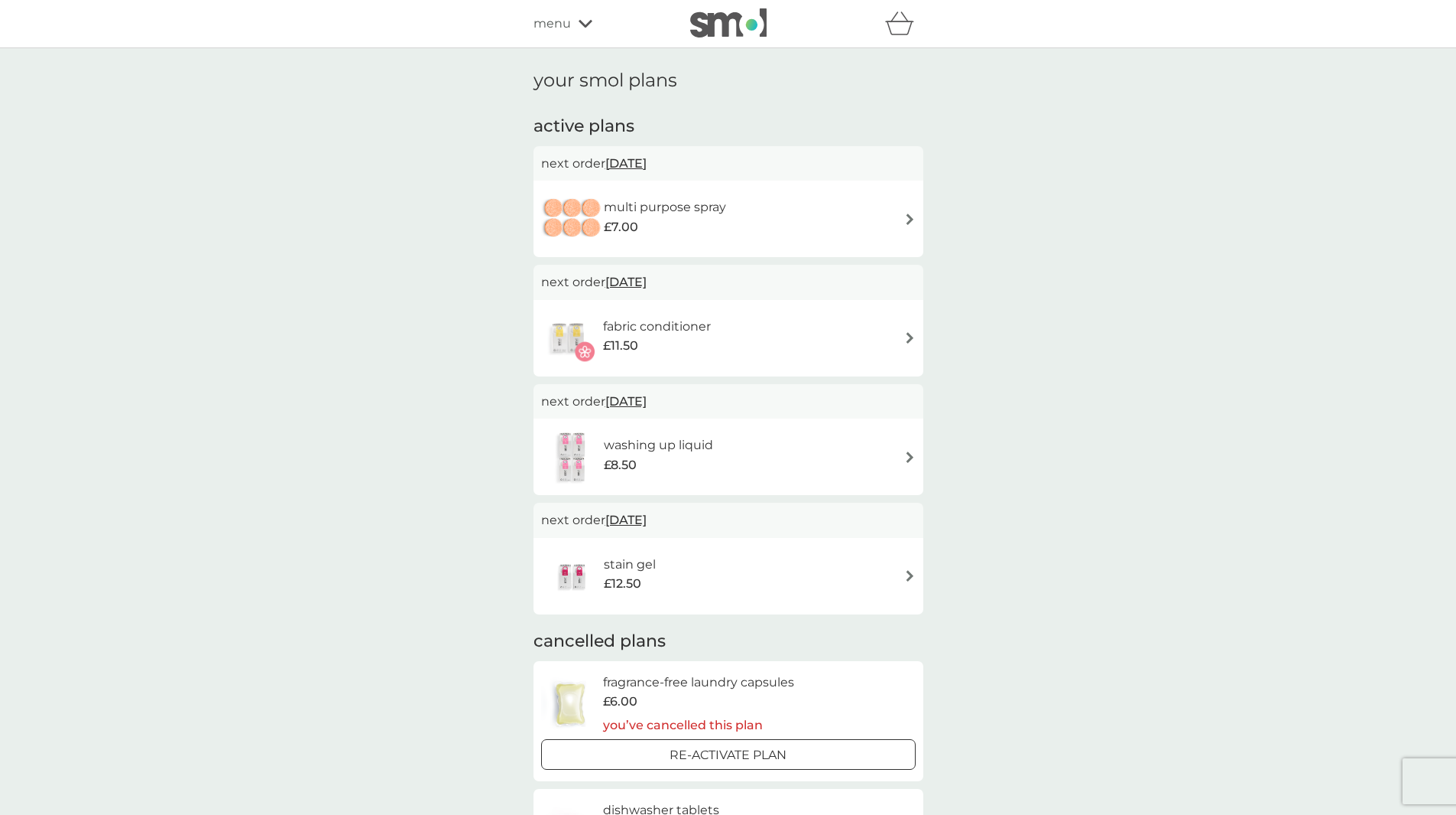
click at [906, 337] on img at bounding box center [910, 338] width 11 height 11
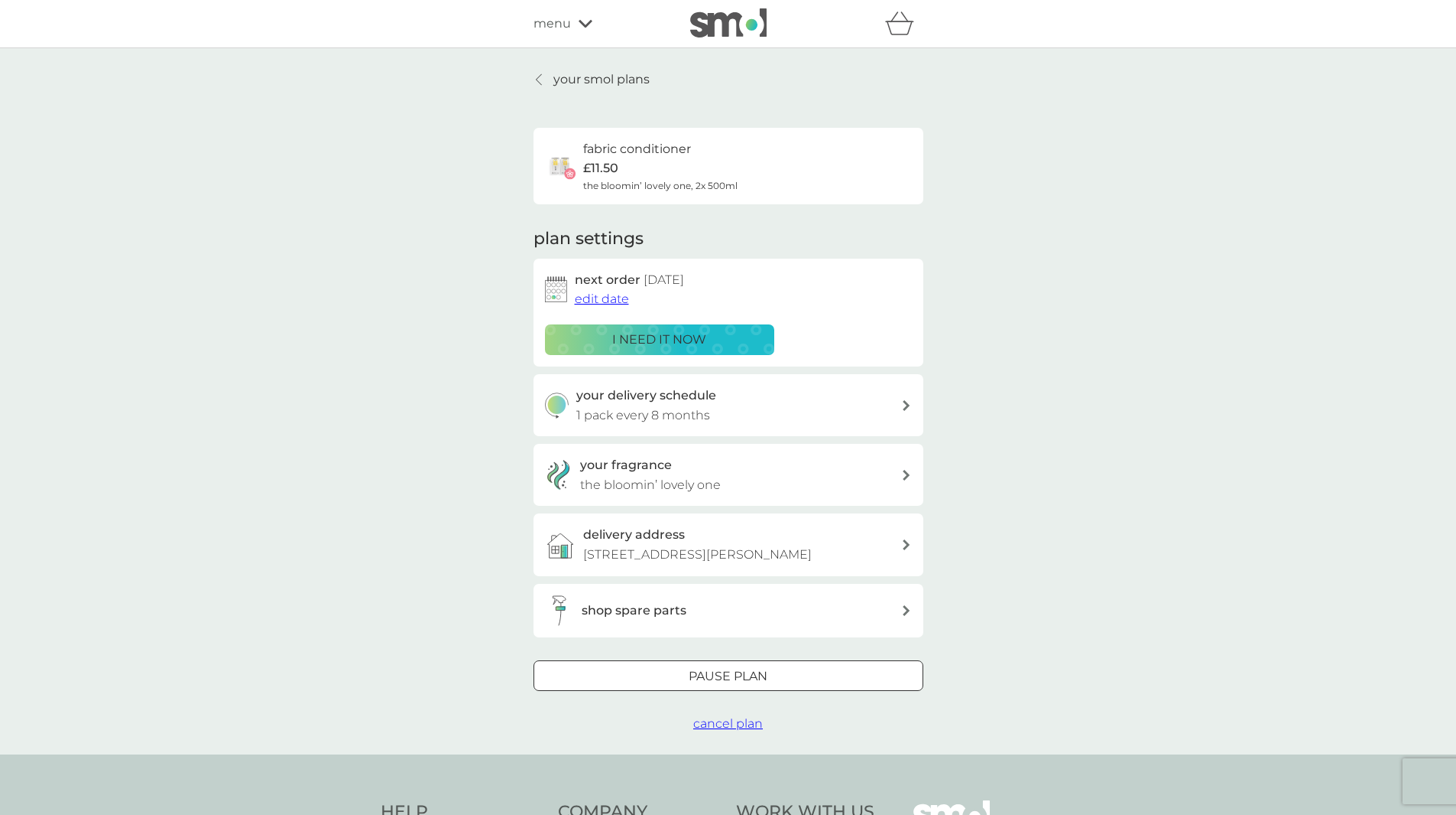
click at [729, 684] on div at bounding box center [728, 676] width 55 height 16
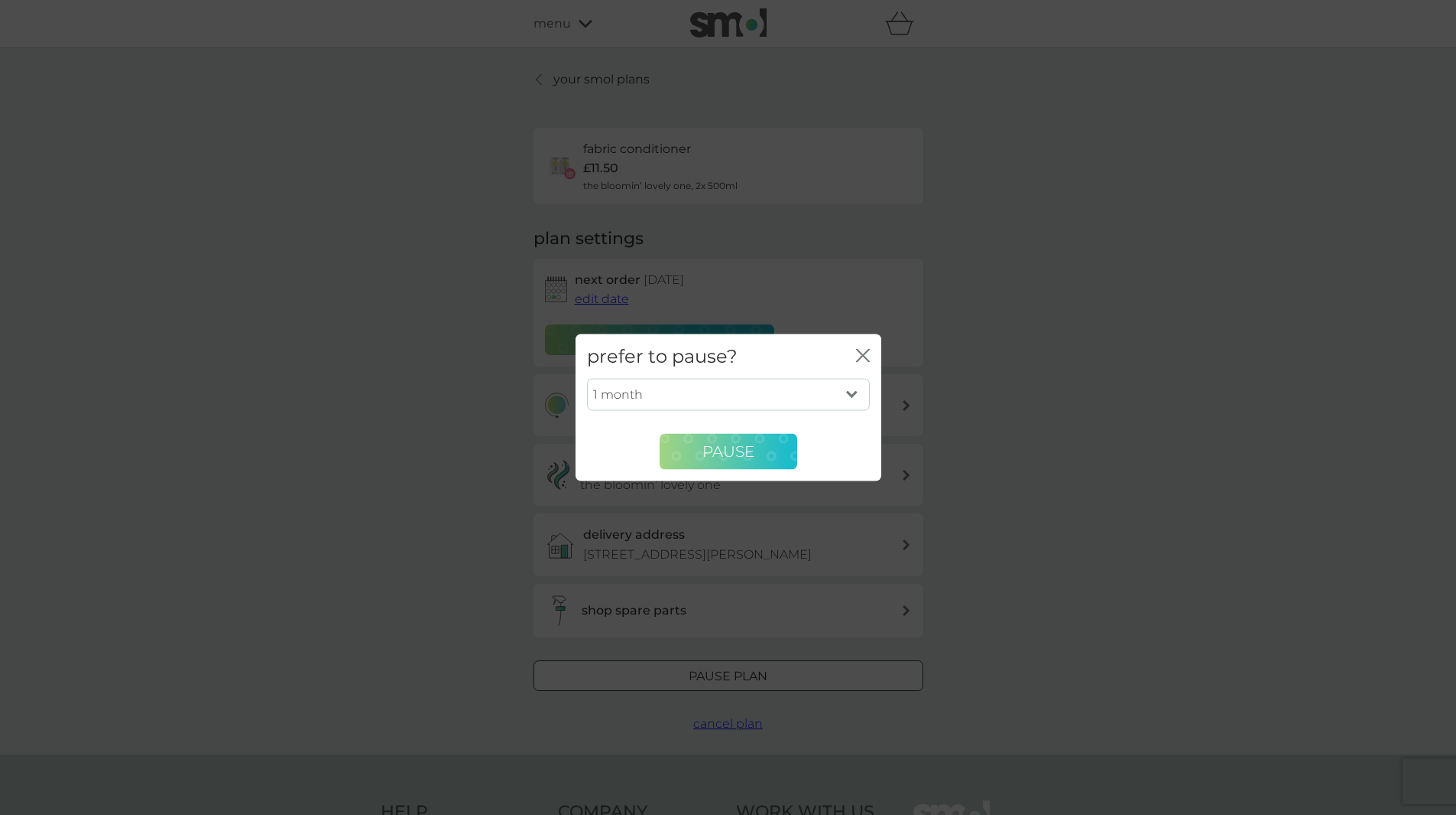
click at [756, 449] on button "Pause" at bounding box center [728, 451] width 137 height 37
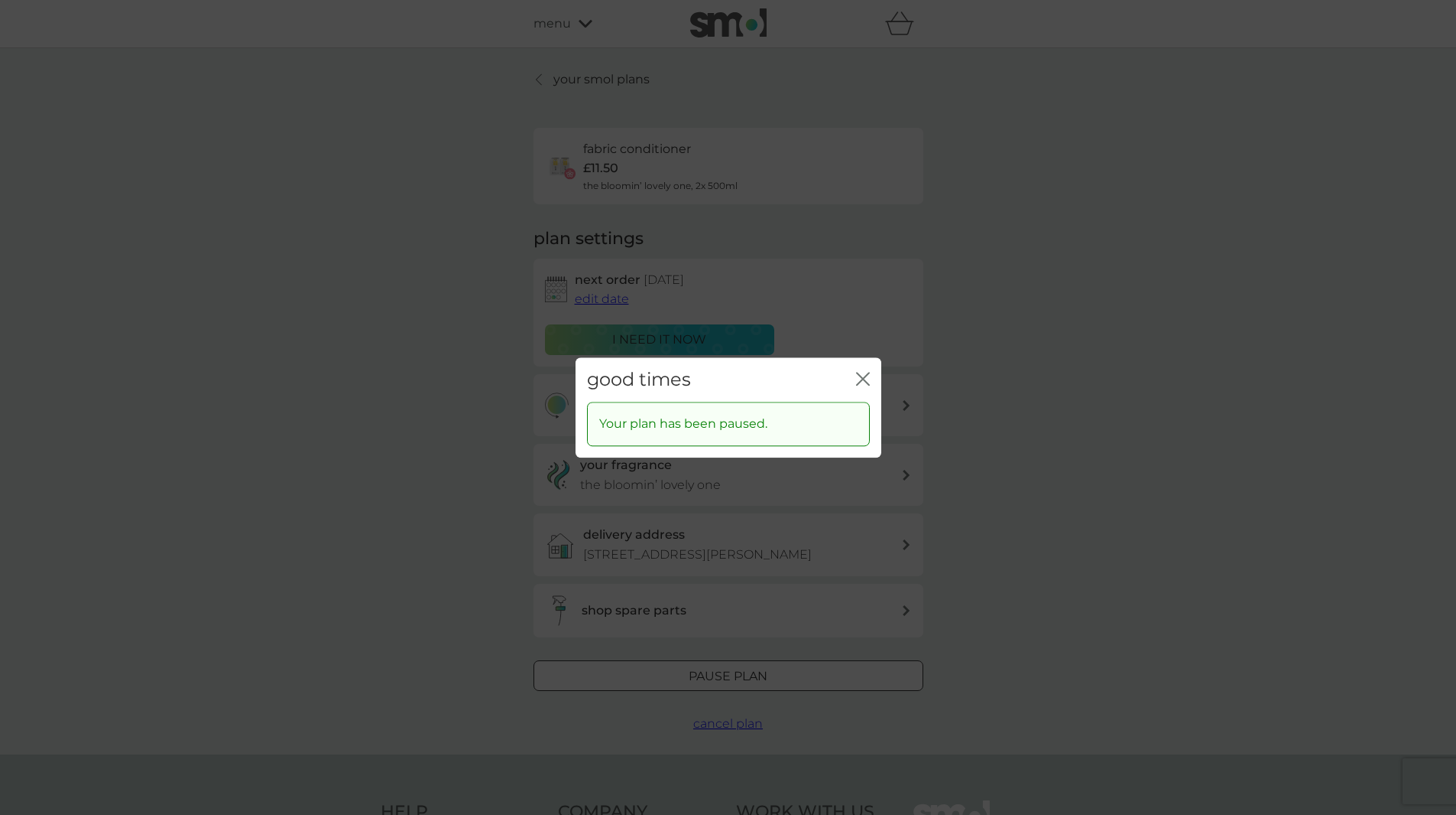
click at [863, 378] on icon "close" at bounding box center [866, 379] width 6 height 12
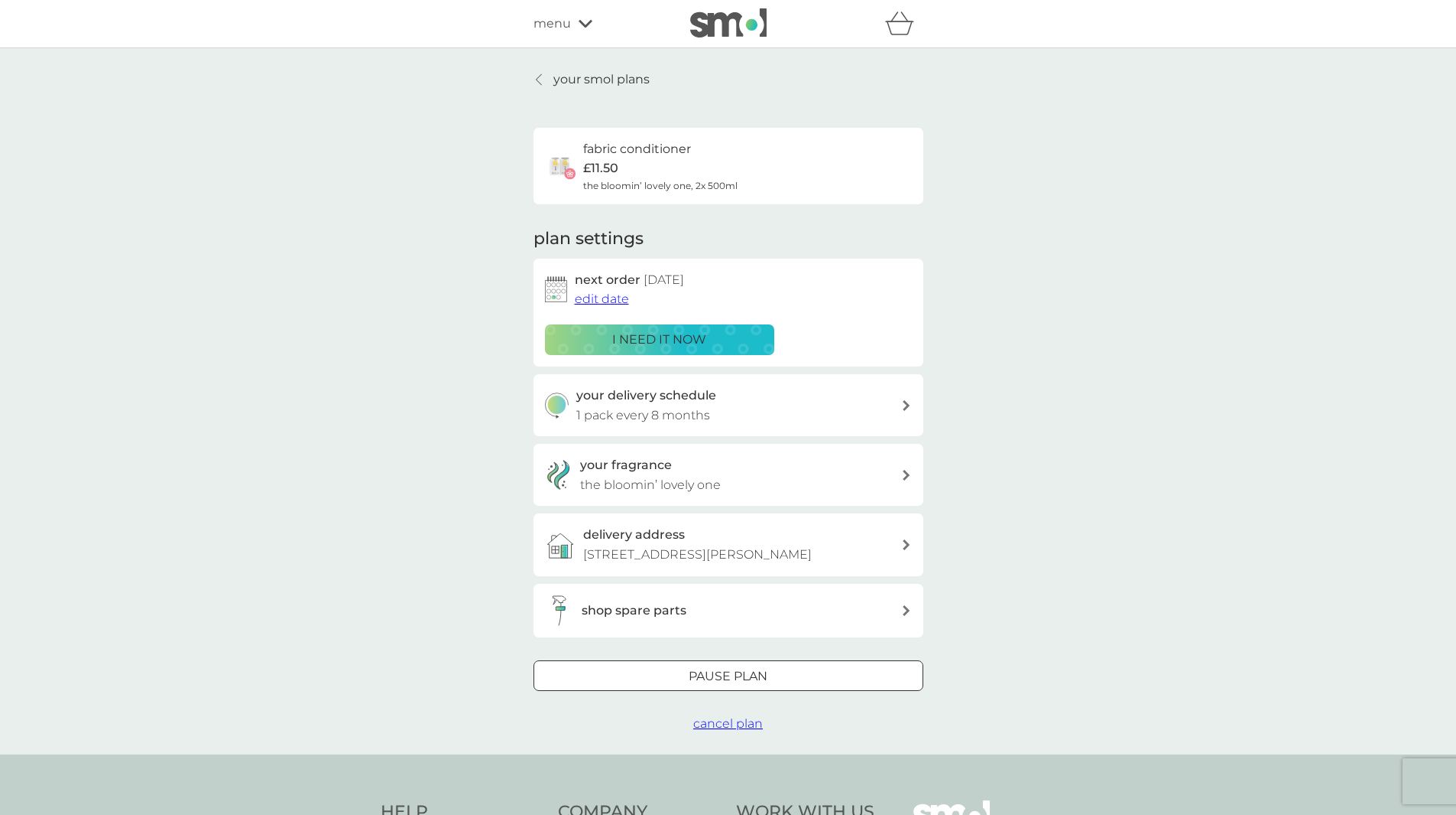
click at [723, 684] on div at bounding box center [728, 676] width 55 height 16
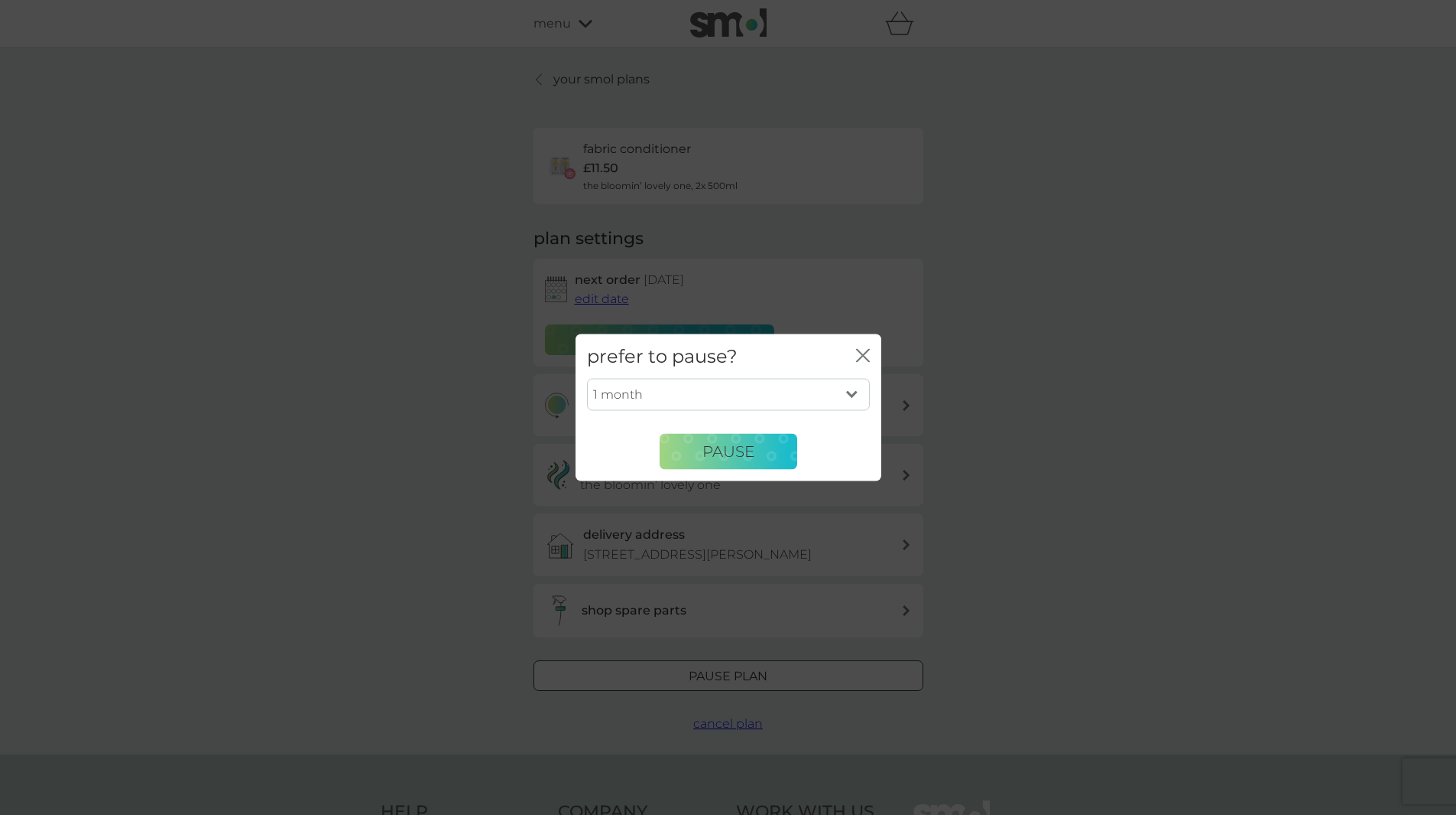
click at [854, 387] on select "1 month 2 months 3 months 4 months 5 months 6 months" at bounding box center [729, 394] width 283 height 32
select select "6"
click at [587, 379] on select "1 month 2 months 3 months 4 months 5 months 6 months" at bounding box center [729, 394] width 283 height 32
click at [740, 463] on button "Pause" at bounding box center [728, 451] width 137 height 37
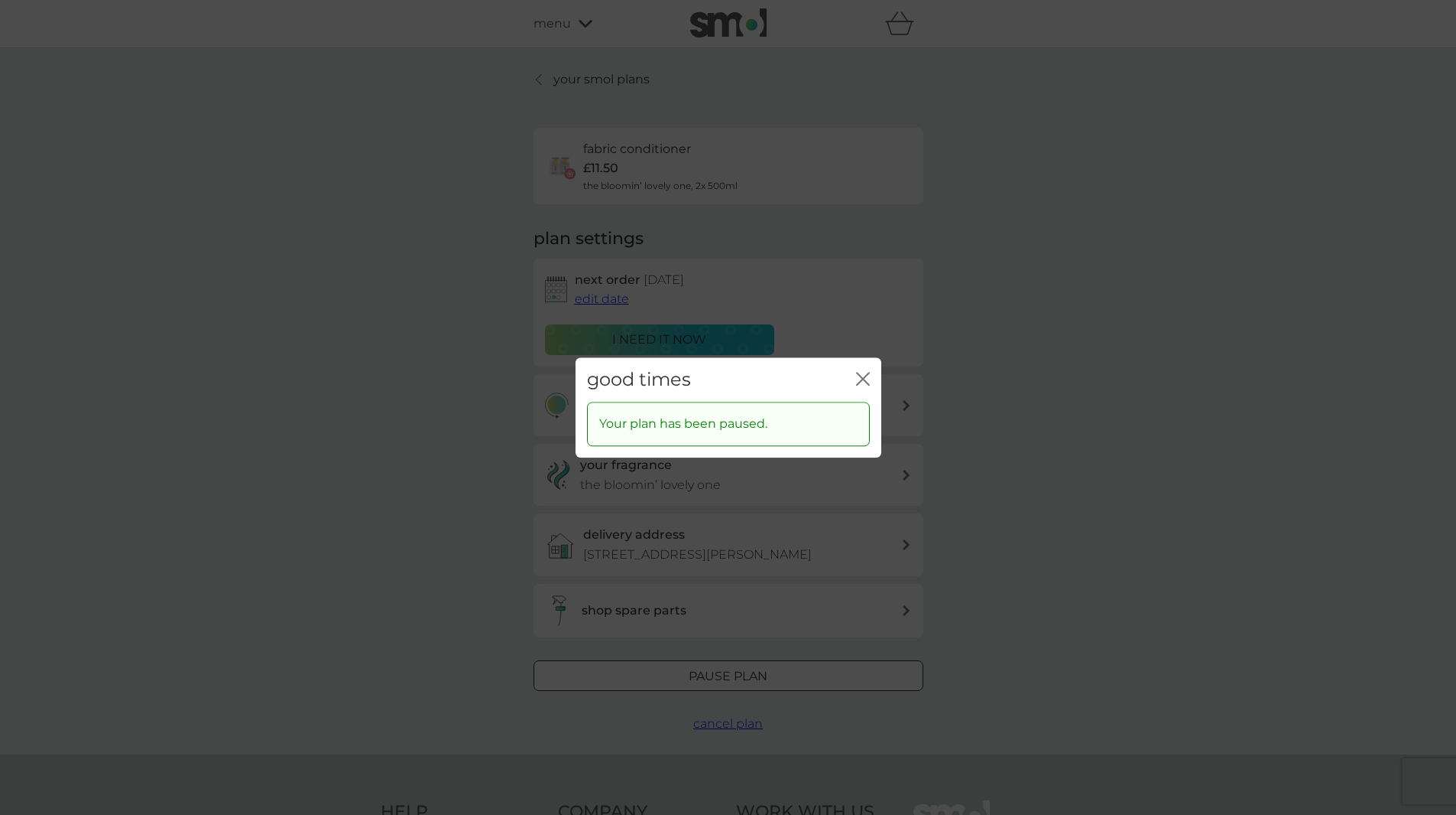
click at [584, 80] on div "good times close Your plan has been paused." at bounding box center [728, 408] width 1456 height 815
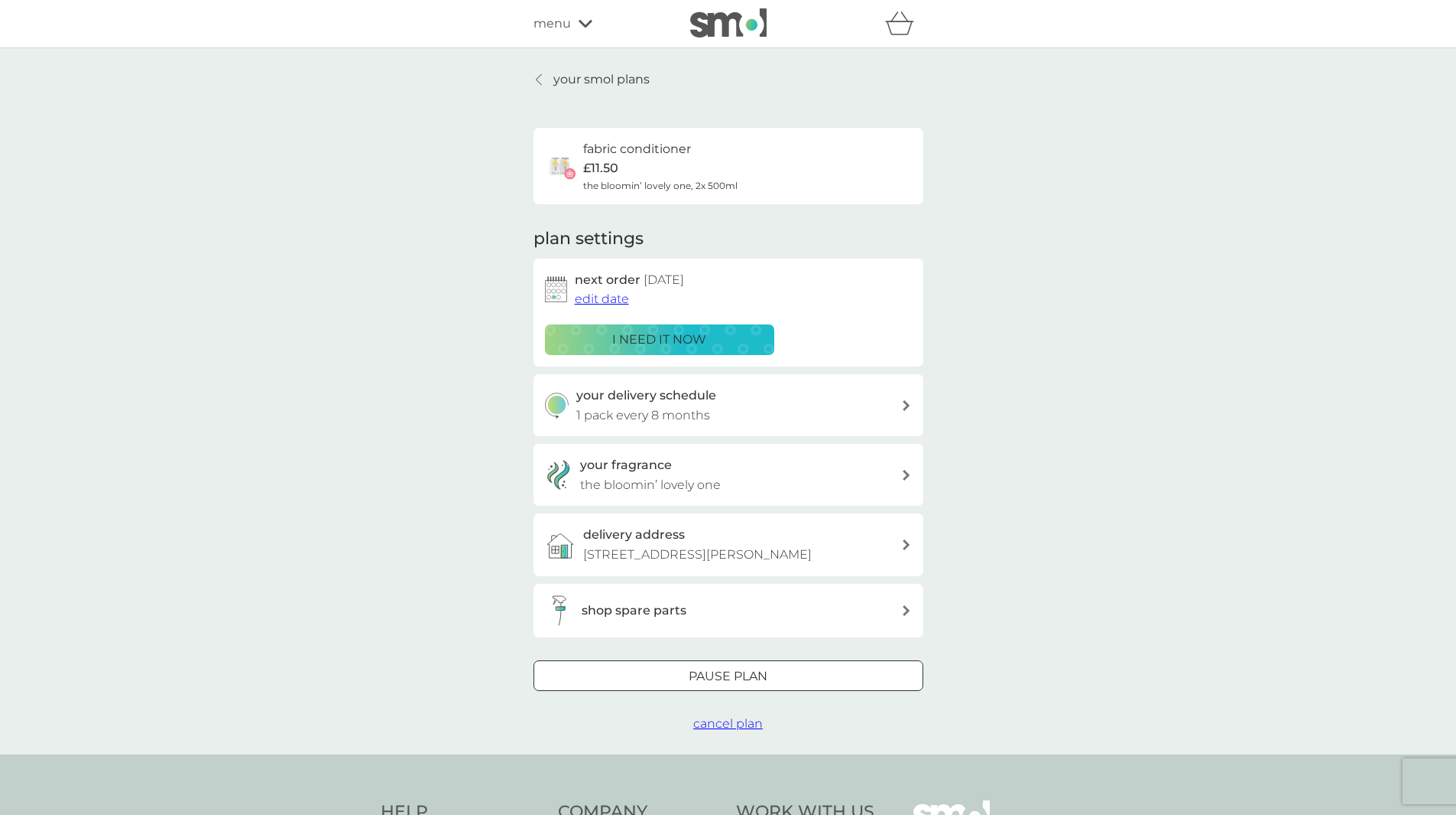
click at [537, 77] on icon at bounding box center [538, 80] width 6 height 12
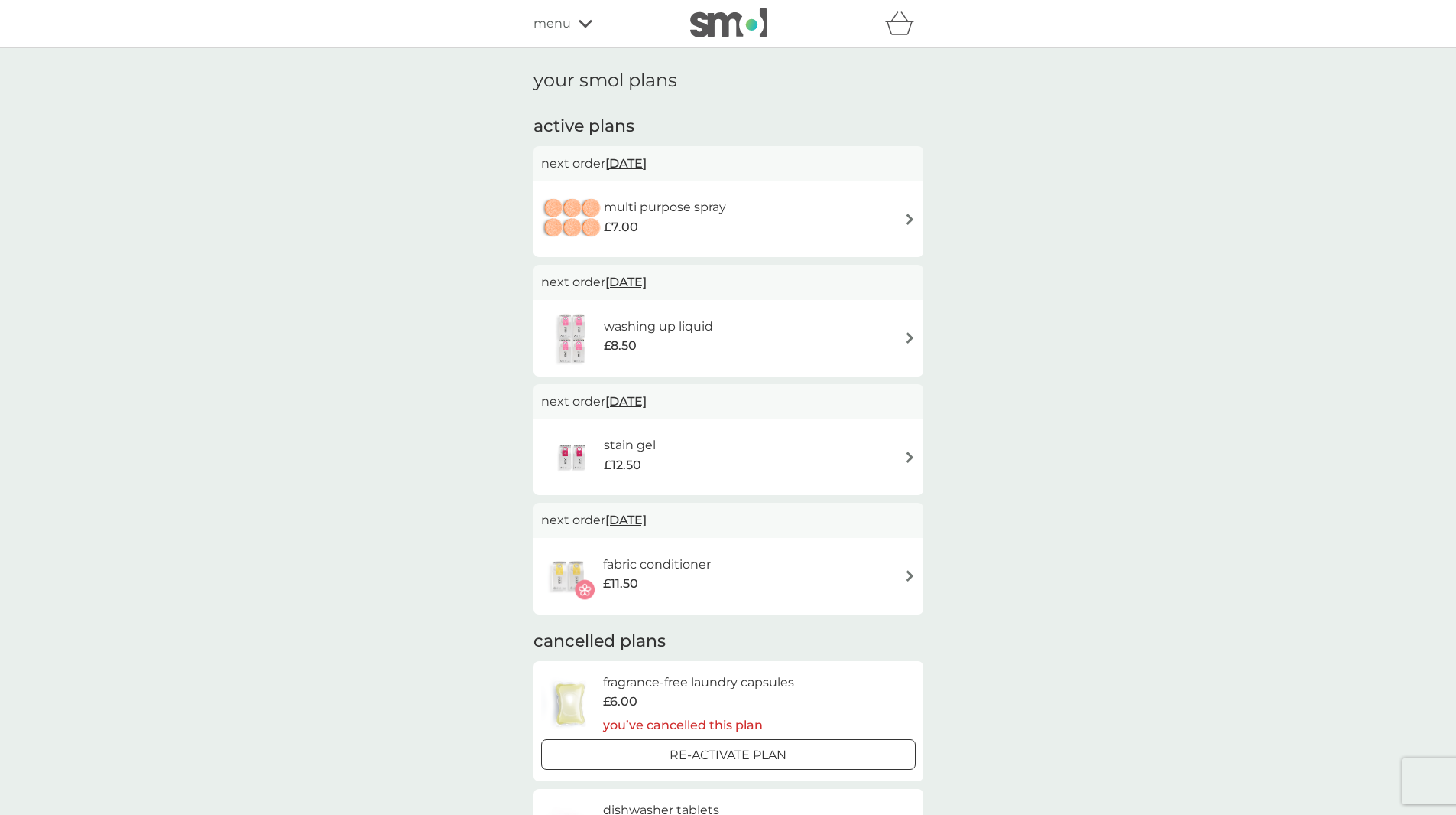
scroll to position [153, 0]
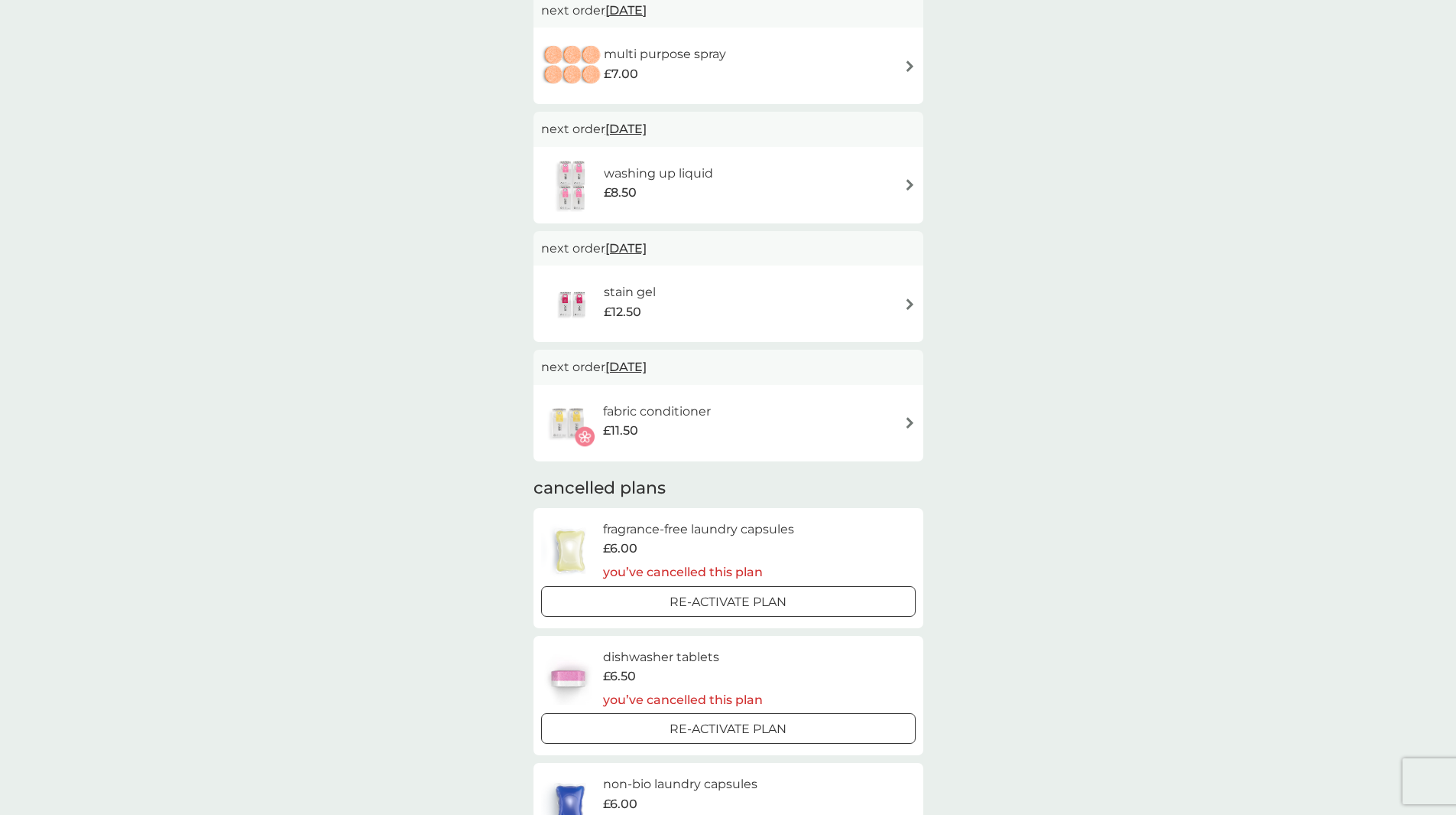
click at [905, 422] on img at bounding box center [910, 422] width 11 height 11
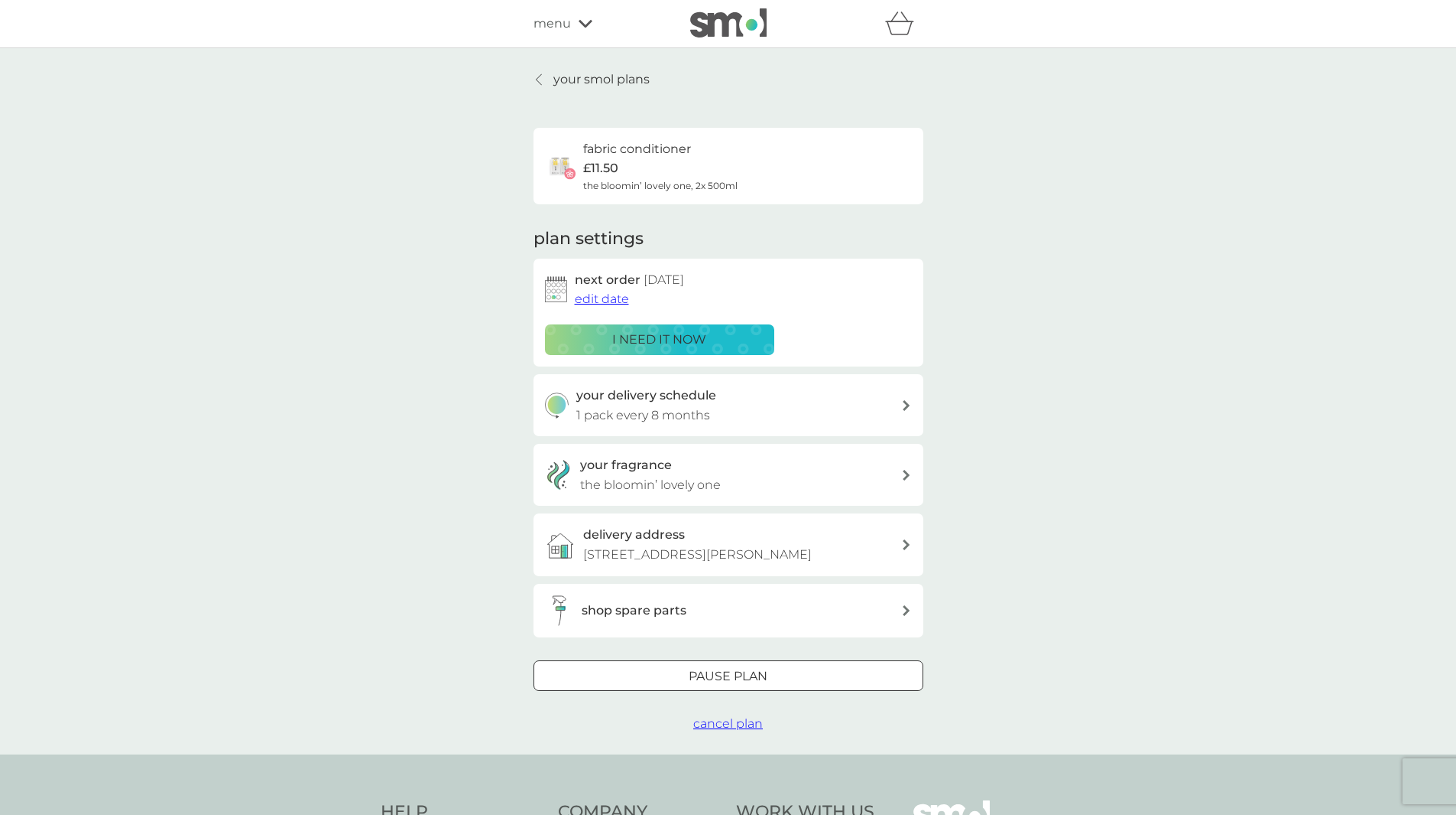
click at [710, 684] on div at bounding box center [728, 676] width 55 height 16
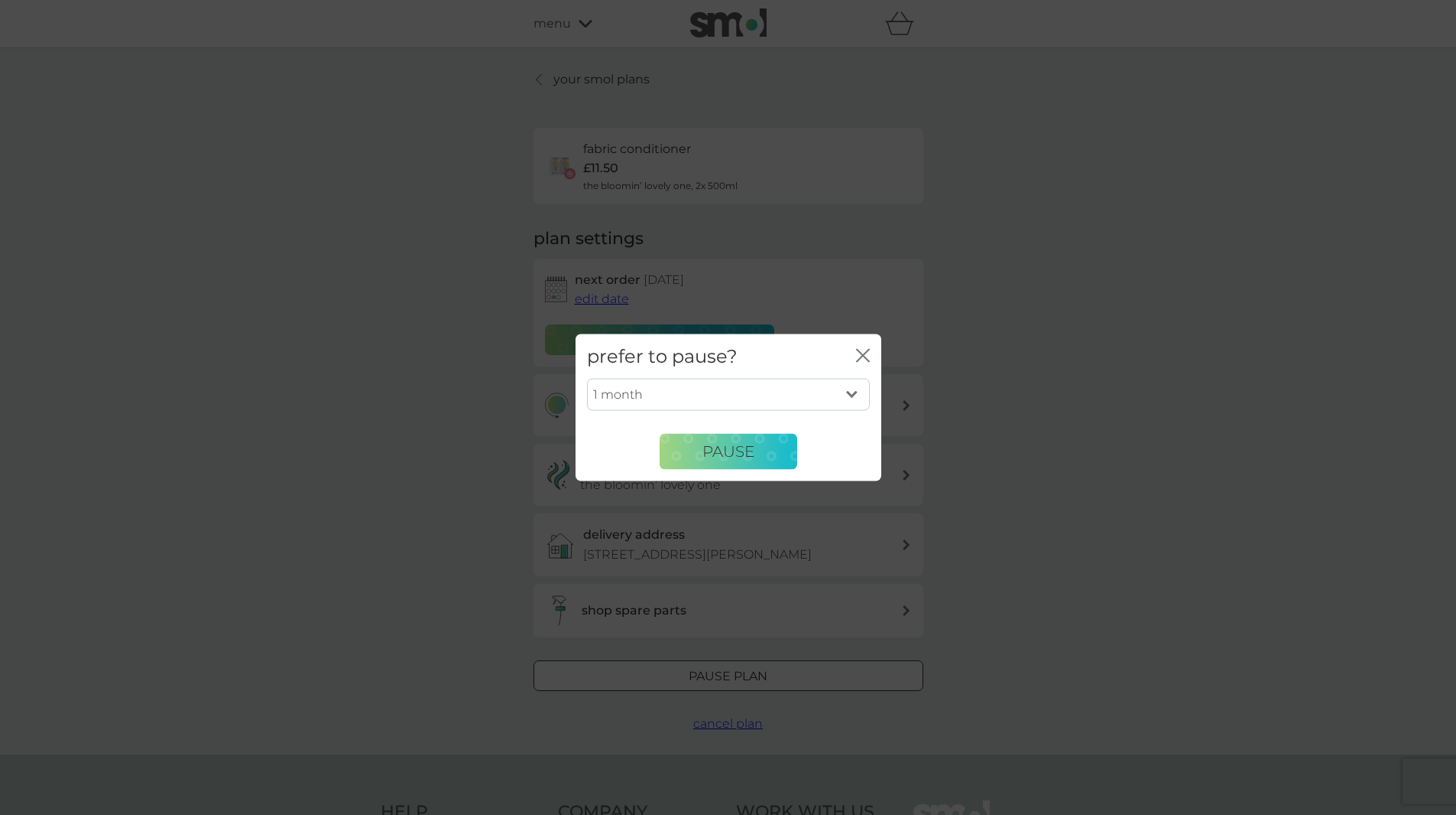
click at [838, 385] on select "1 month 2 months 3 months 4 months 5 months 6 months" at bounding box center [729, 394] width 283 height 32
select select "6"
click at [587, 379] on select "1 month 2 months 3 months 4 months 5 months 6 months" at bounding box center [729, 394] width 283 height 32
click at [716, 454] on span "Pause" at bounding box center [728, 451] width 52 height 18
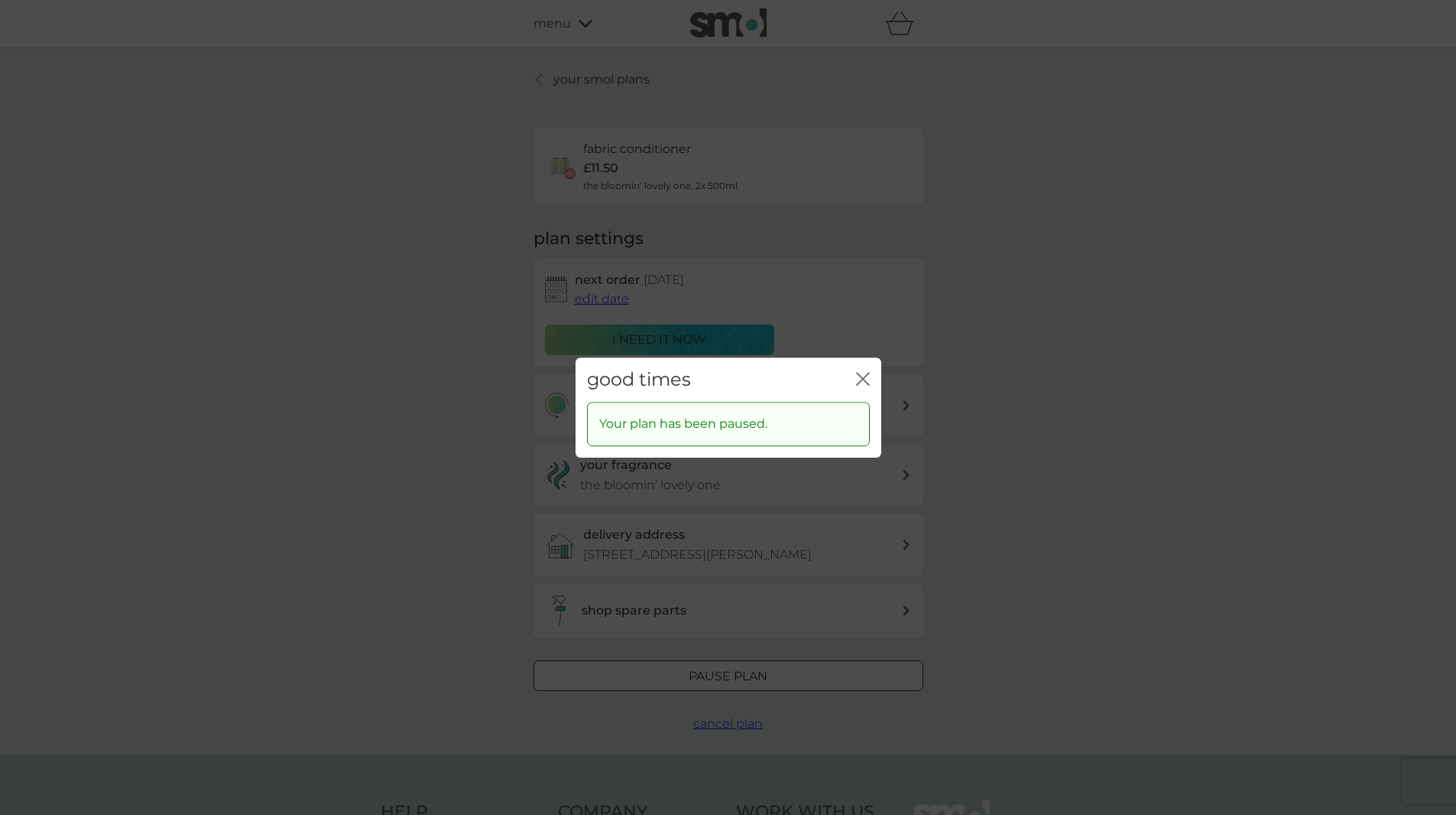
click at [870, 382] on div "good times close" at bounding box center [729, 380] width 306 height 45
click at [857, 373] on icon "close" at bounding box center [860, 379] width 6 height 12
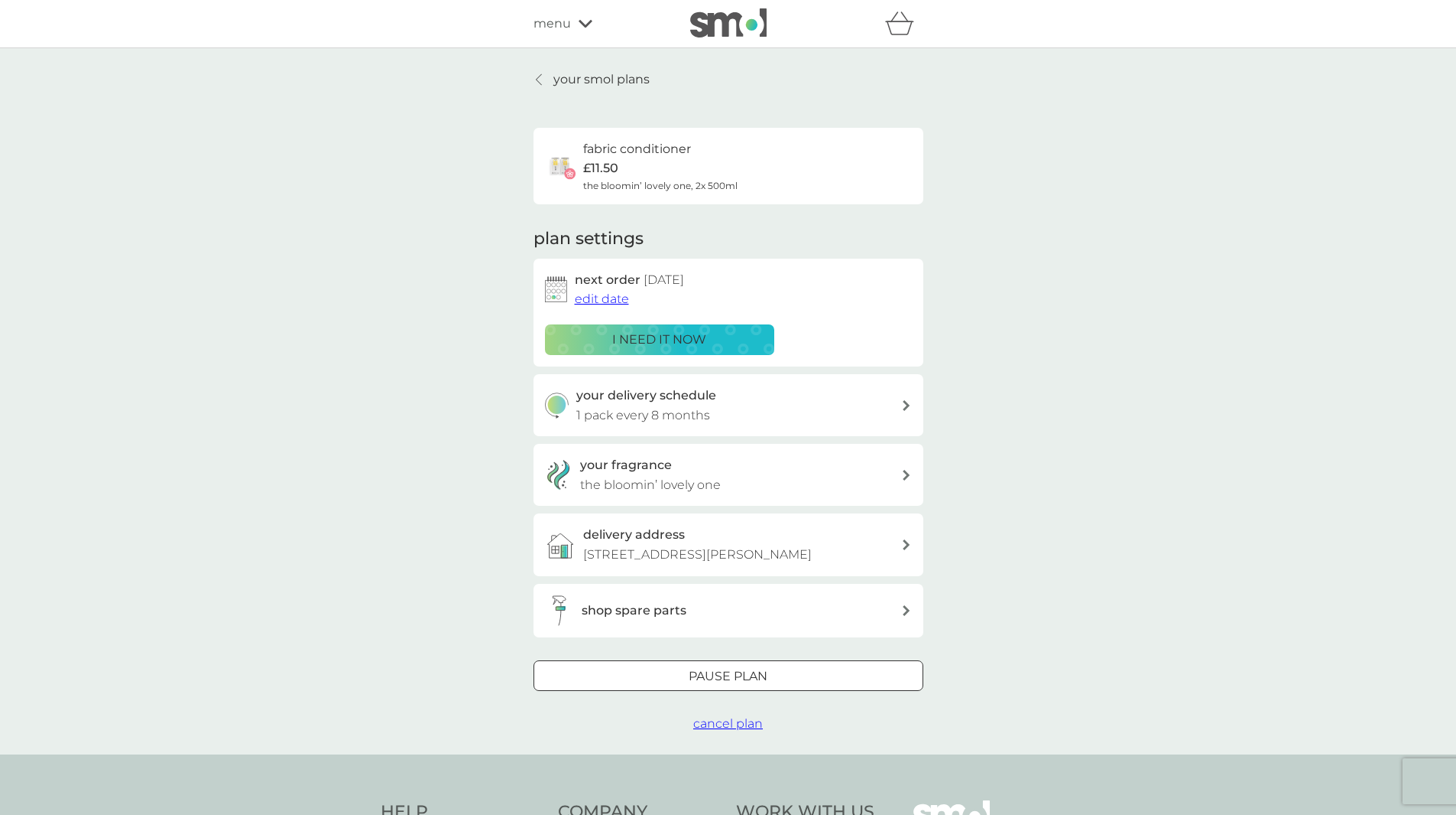
click at [567, 72] on p "your smol plans" at bounding box center [601, 80] width 96 height 20
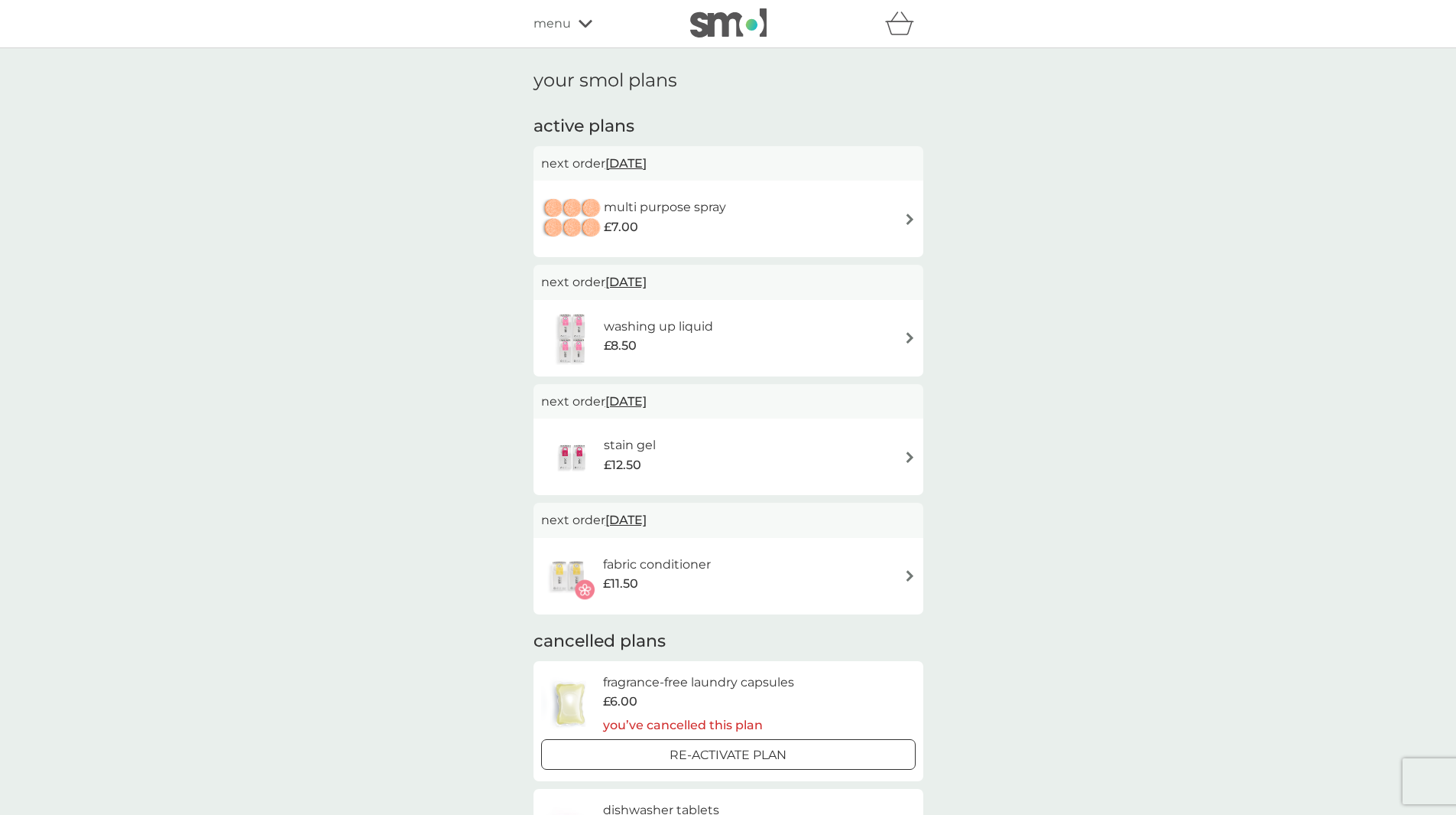
click at [555, 26] on span "menu" at bounding box center [552, 24] width 38 height 20
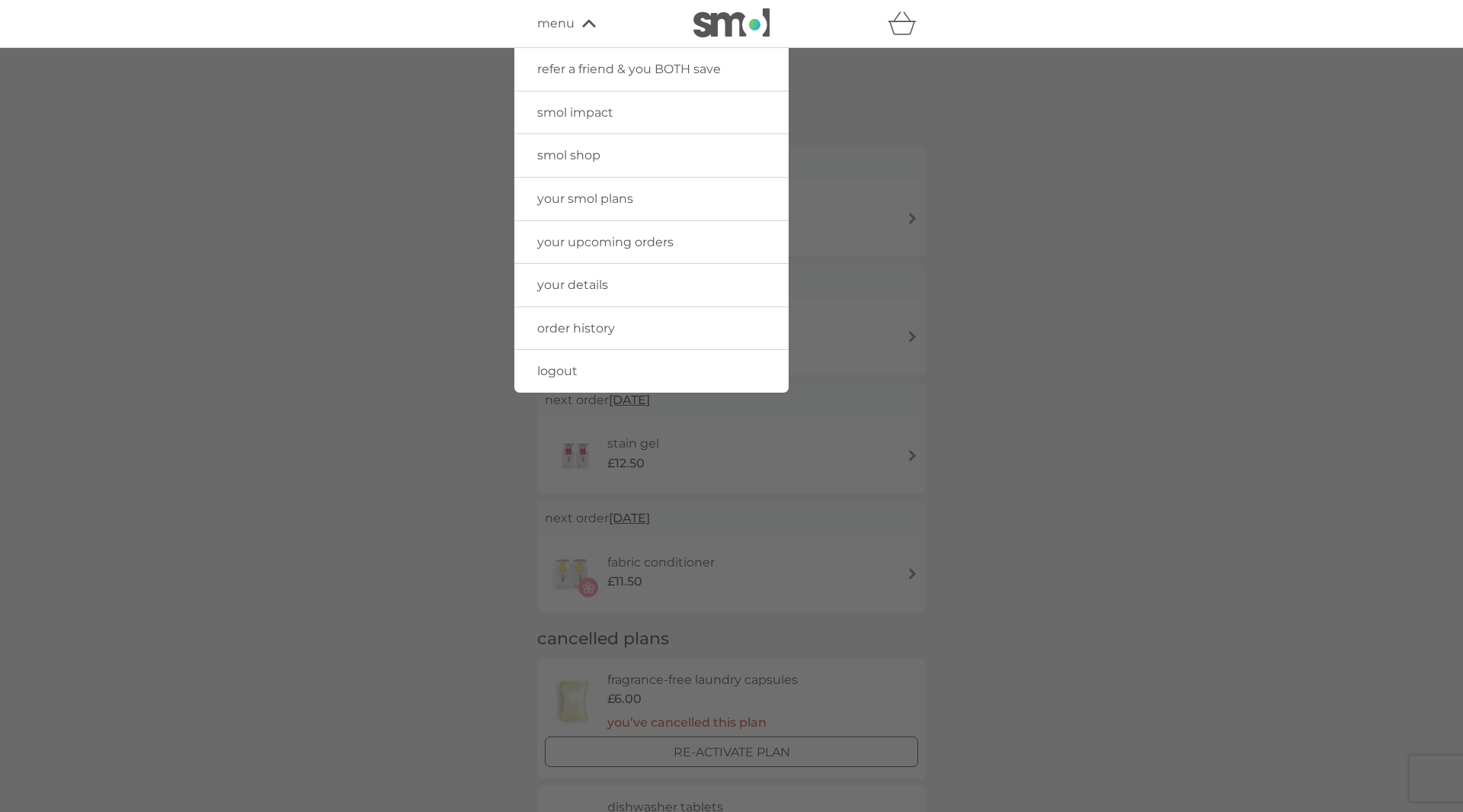
click at [598, 161] on span "smol shop" at bounding box center [569, 155] width 64 height 15
